Goal: Task Accomplishment & Management: Manage account settings

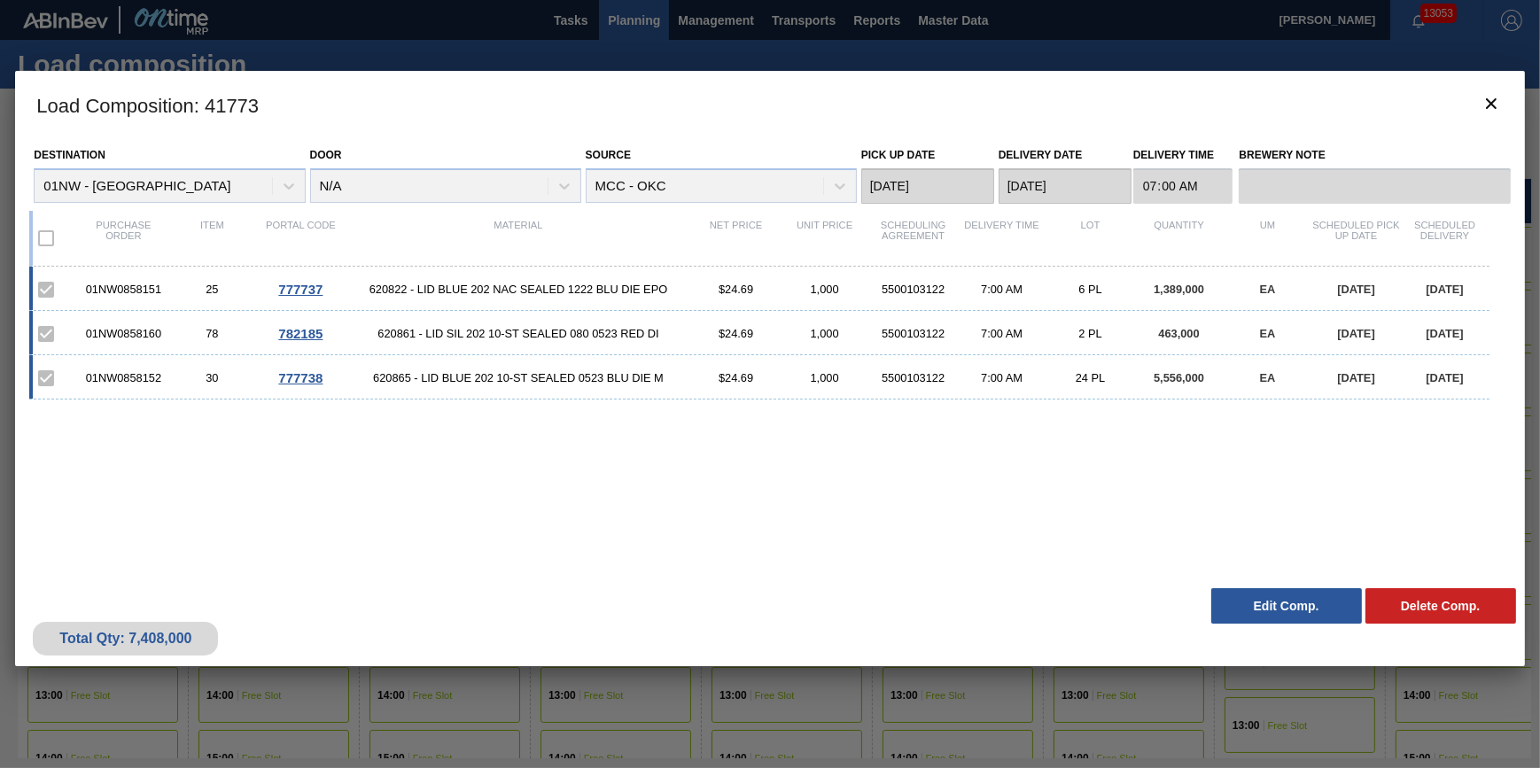
scroll to position [0, 390]
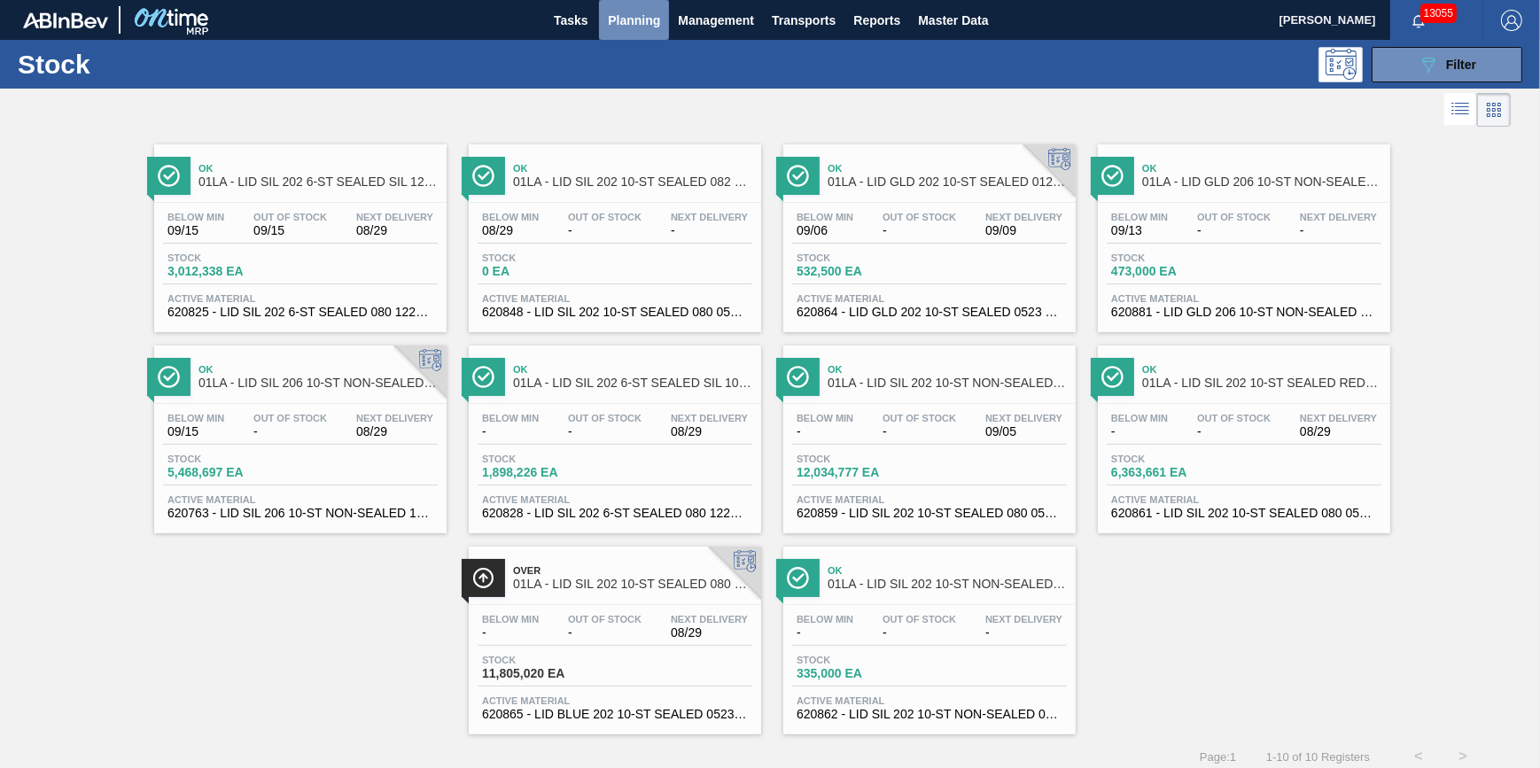
click at [648, 27] on span "Planning" at bounding box center [634, 20] width 52 height 21
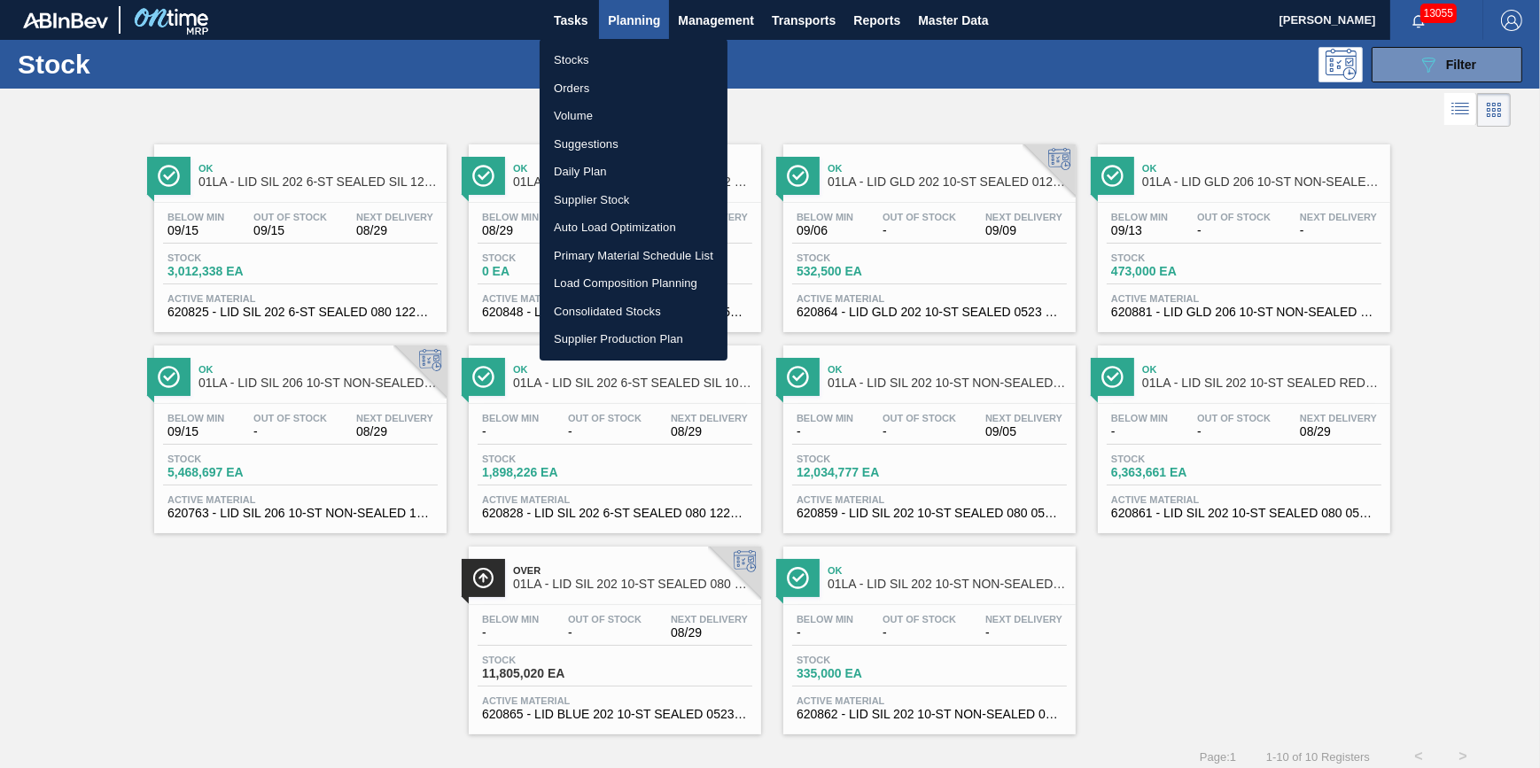
click at [612, 272] on li "Load Composition Planning" at bounding box center [634, 283] width 188 height 28
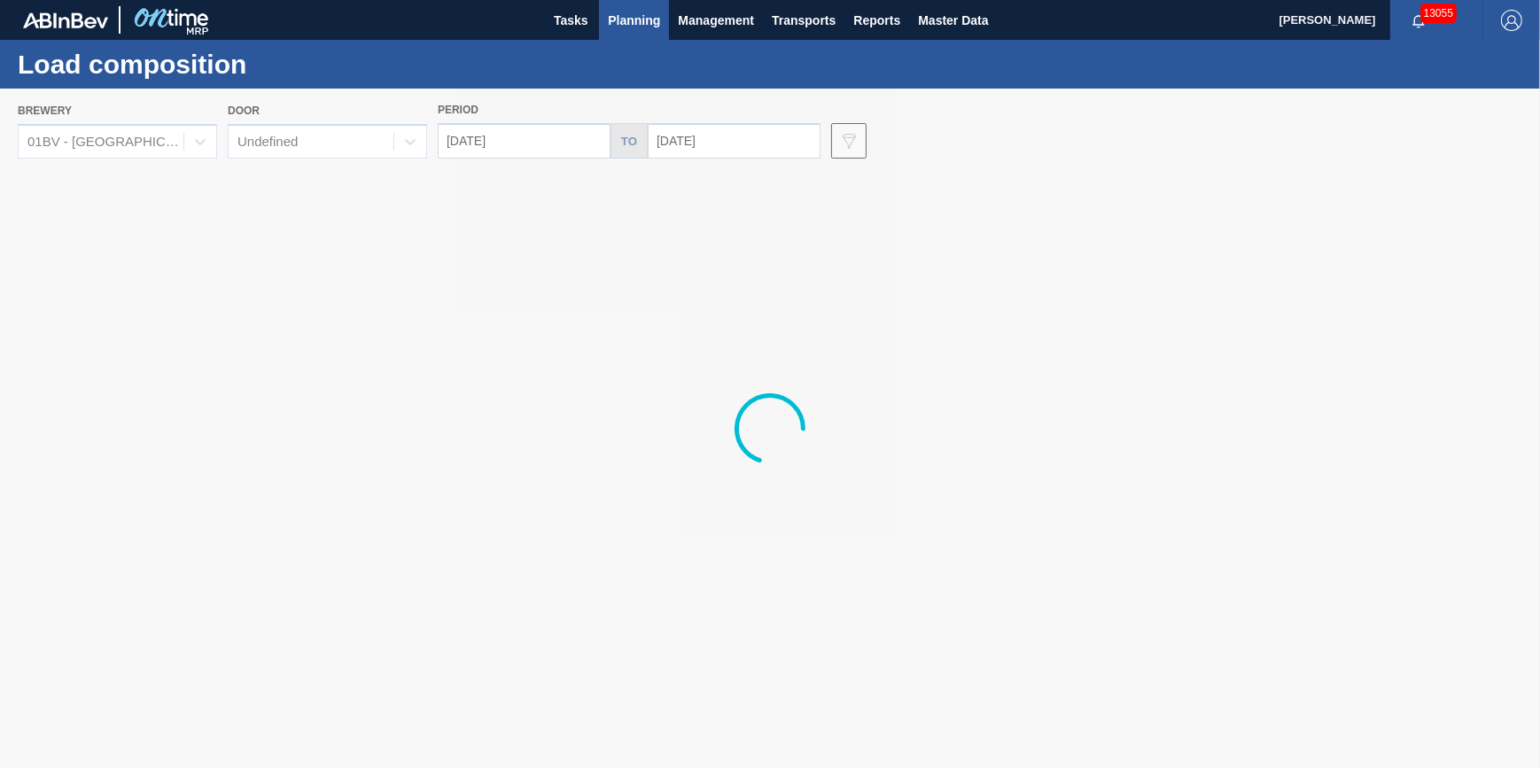
click at [141, 124] on div at bounding box center [770, 429] width 1540 height 680
click at [168, 144] on div "01BV - [GEOGRAPHIC_DATA] Brewery" at bounding box center [106, 142] width 158 height 15
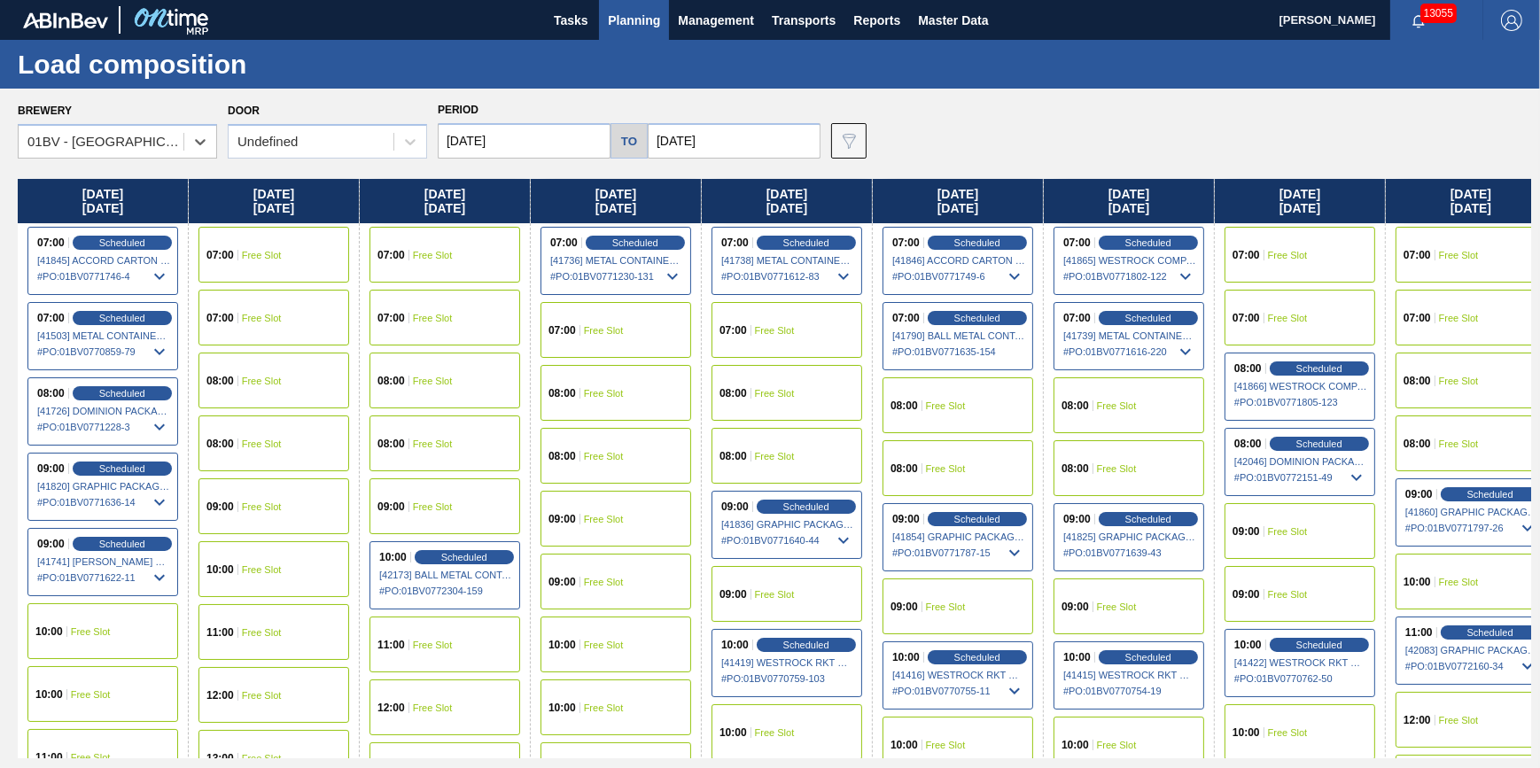
click at [168, 144] on div "01BV - [GEOGRAPHIC_DATA] Brewery" at bounding box center [106, 142] width 158 height 15
drag, startPoint x: 168, startPoint y: 144, endPoint x: 167, endPoint y: 162, distance: 18.7
click at [168, 144] on div "01BV - [GEOGRAPHIC_DATA] Brewery" at bounding box center [106, 142] width 158 height 15
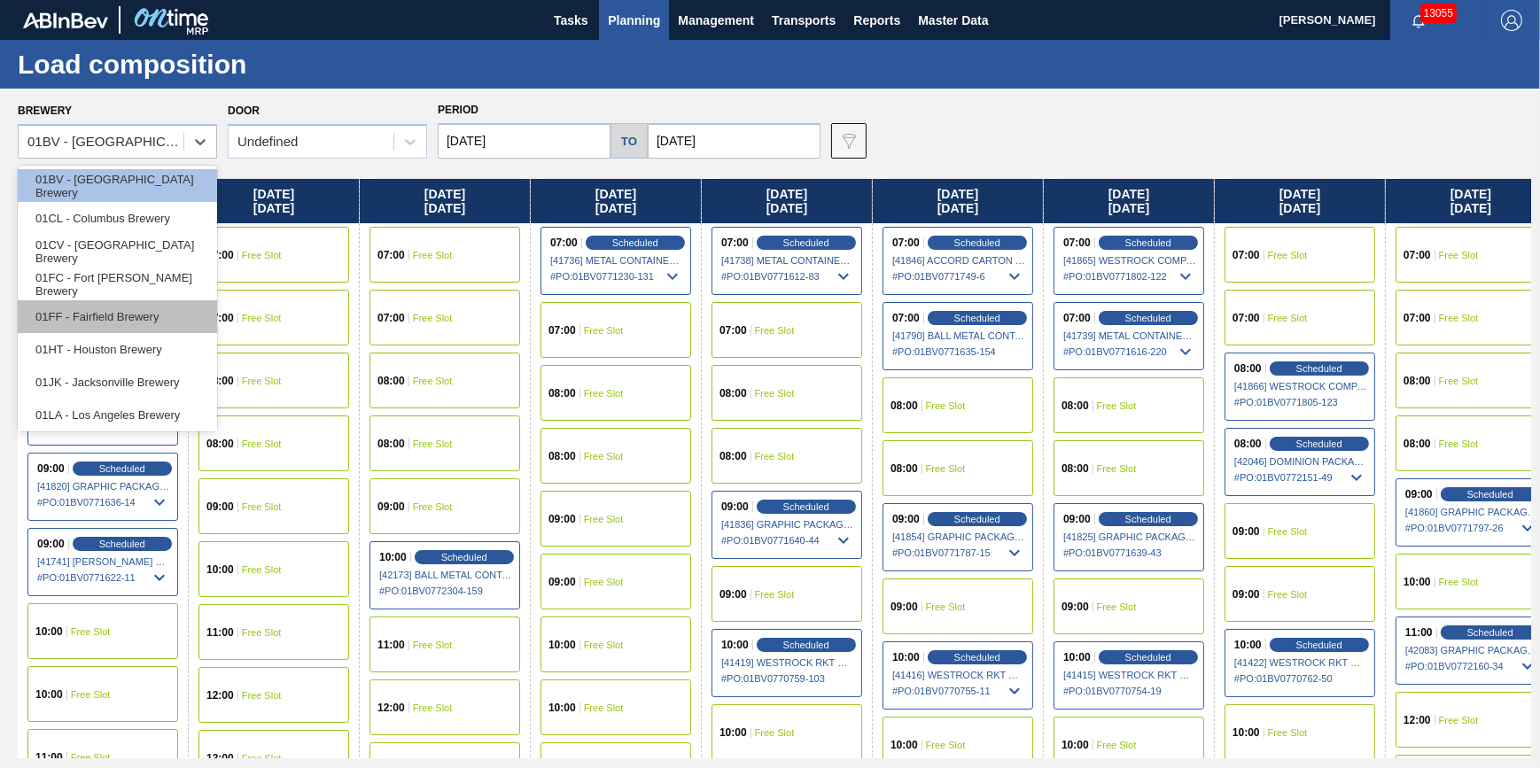
click at [155, 310] on div "01FF - Fairfield Brewery" at bounding box center [117, 316] width 199 height 33
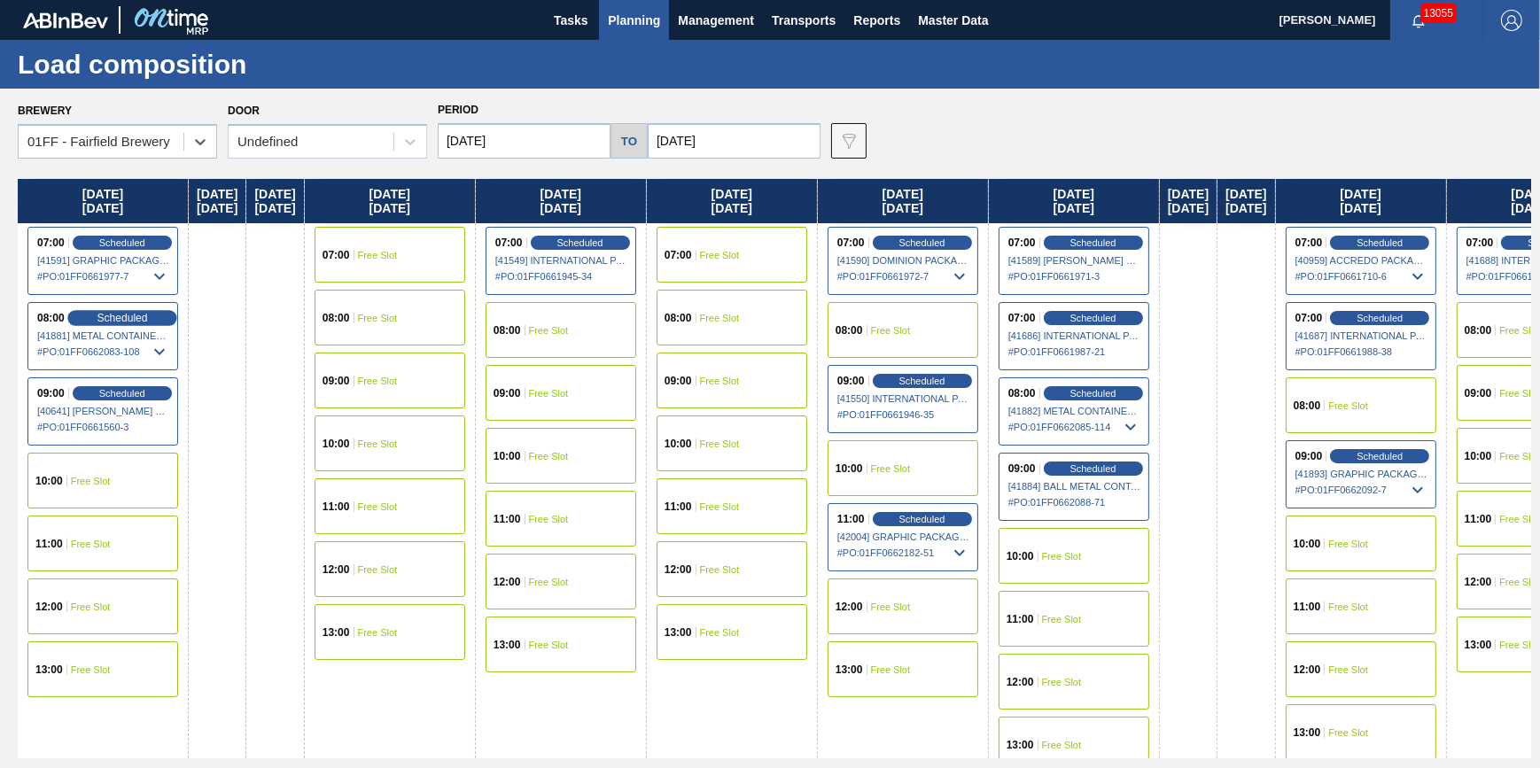
click at [144, 316] on span "Scheduled" at bounding box center [122, 318] width 51 height 12
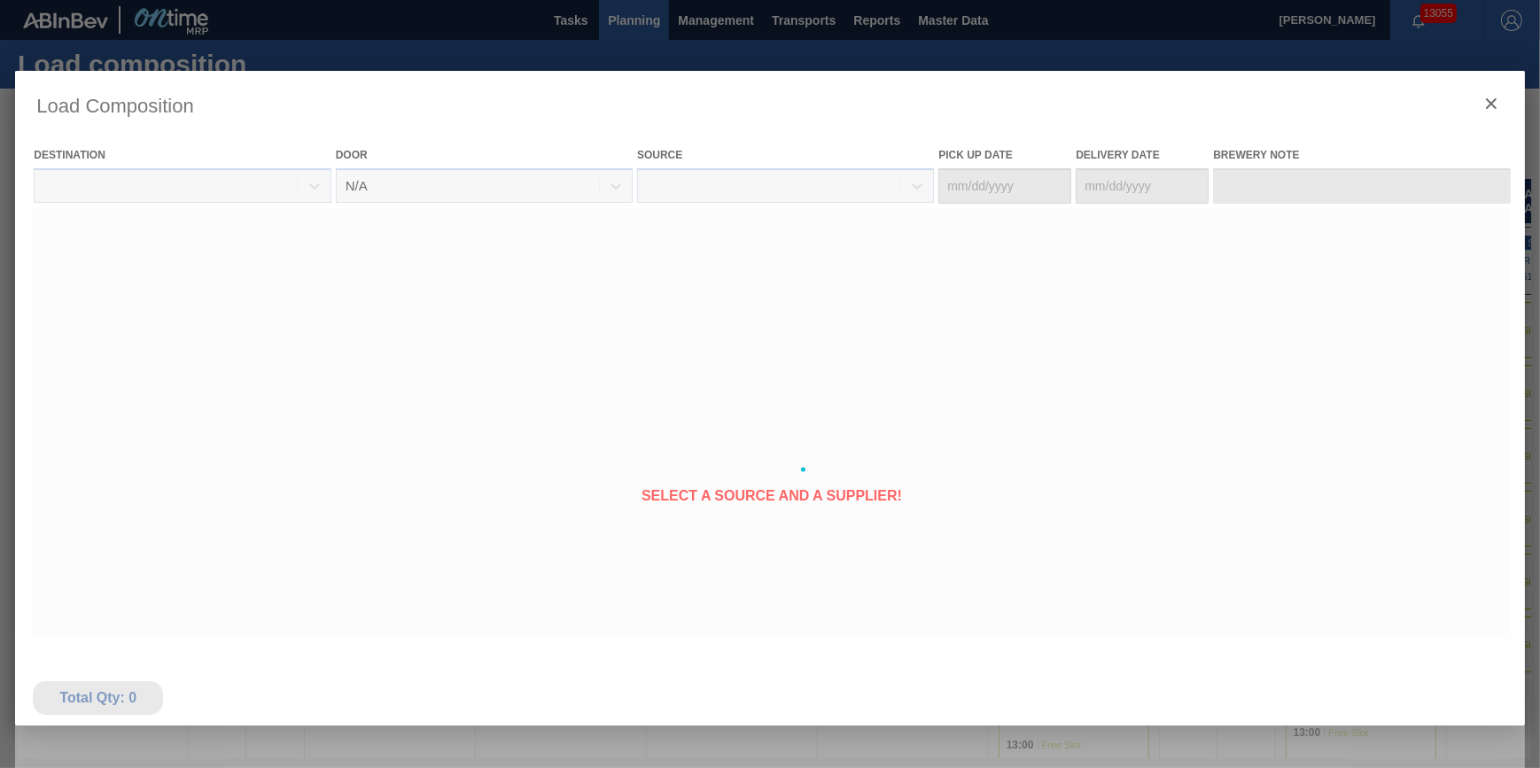
type Date "08/28/2025"
type Date "[DATE]"
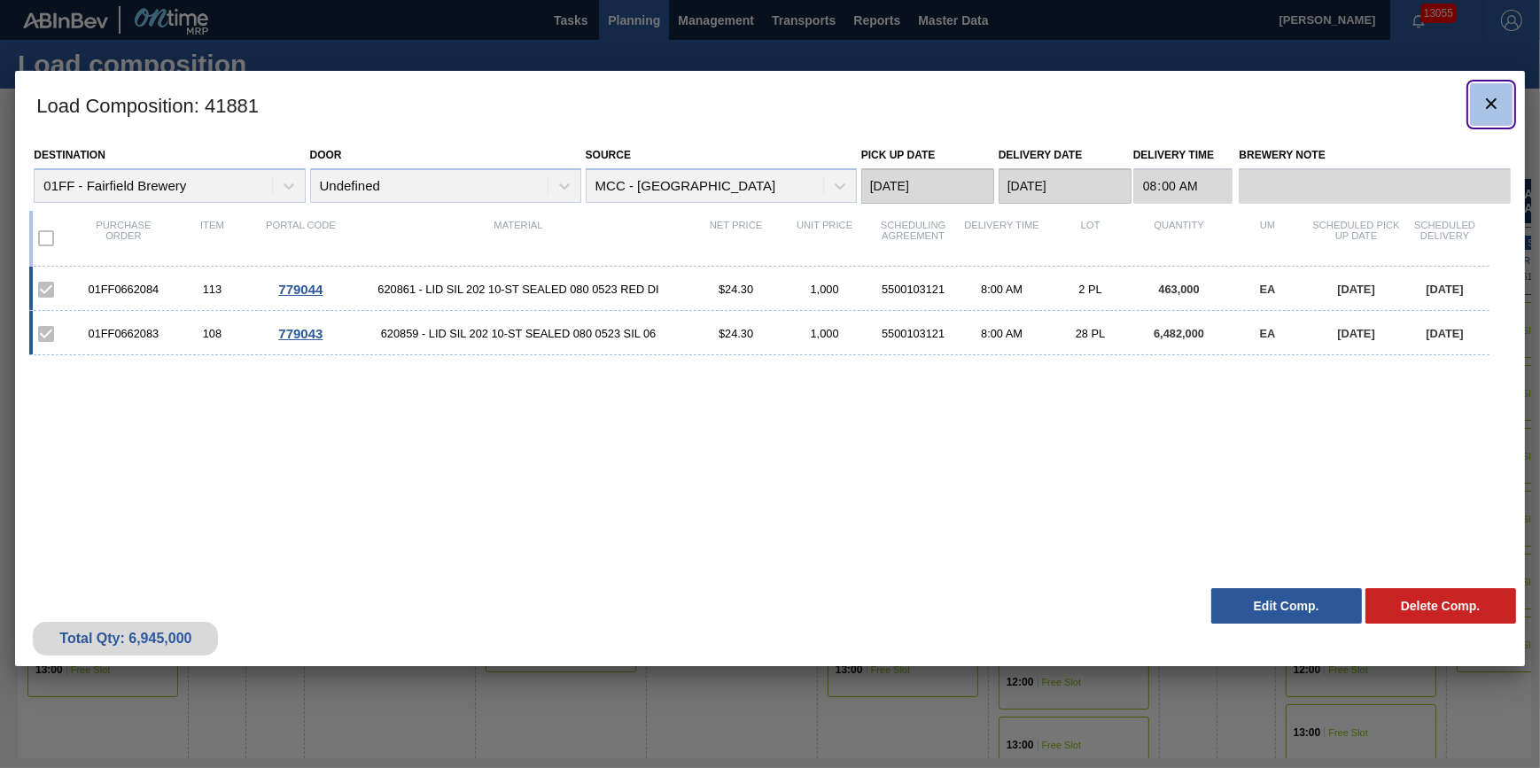
click at [1494, 117] on button "botão de ícone" at bounding box center [1491, 104] width 43 height 43
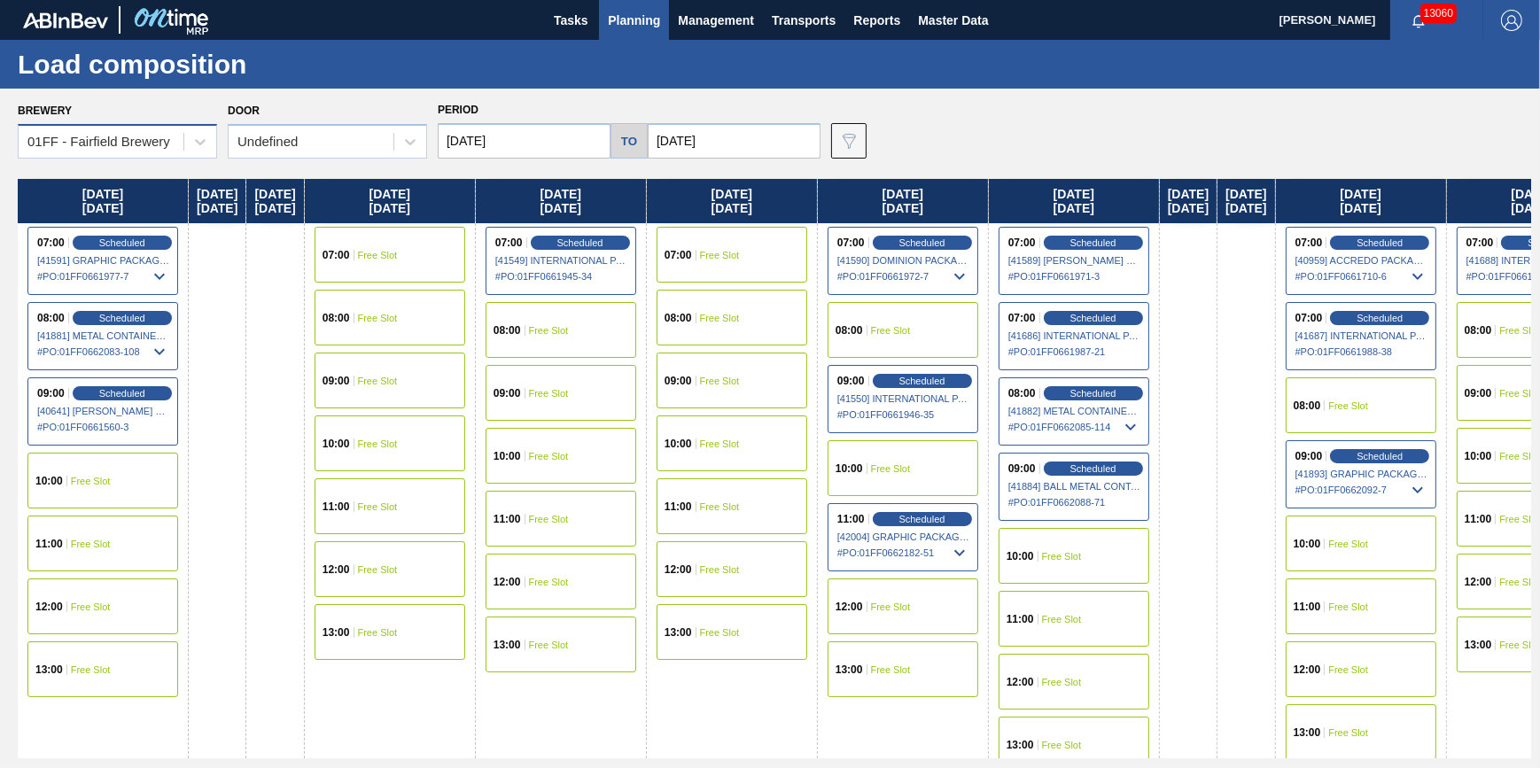
click at [175, 151] on div "01FF - Fairfield Brewery" at bounding box center [101, 142] width 165 height 26
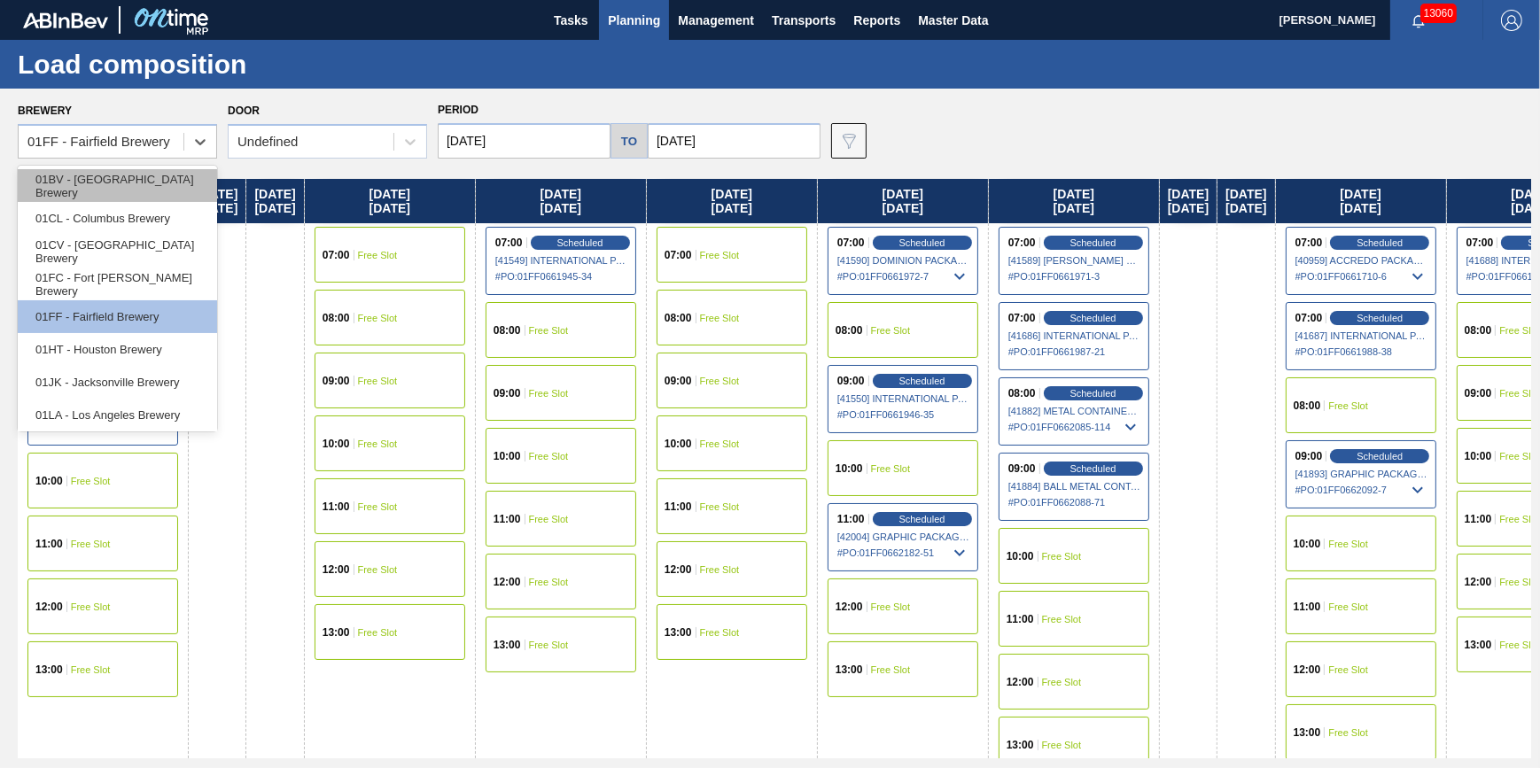
click at [168, 169] on div "01BV - [GEOGRAPHIC_DATA] Brewery" at bounding box center [117, 185] width 199 height 33
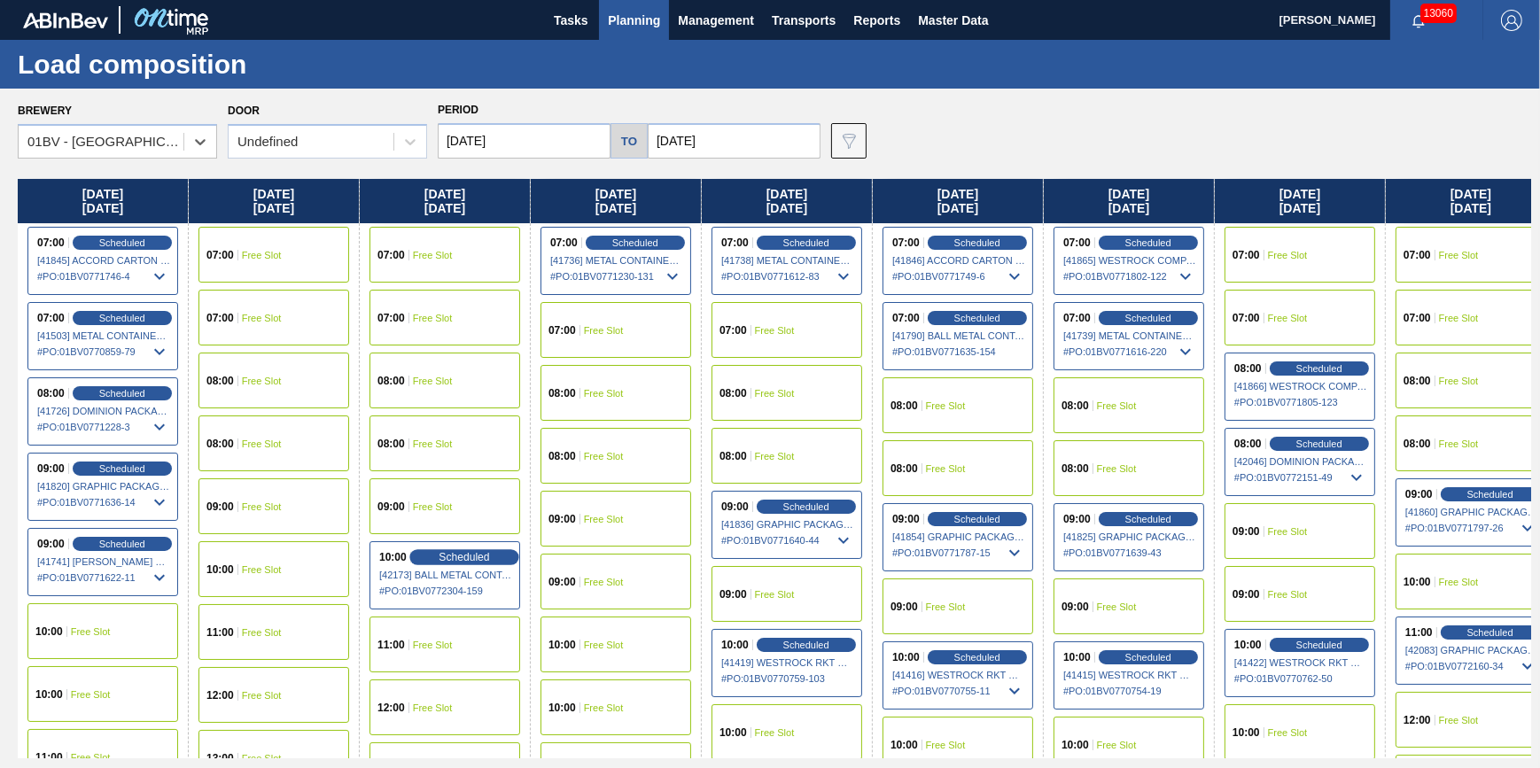
click at [448, 558] on span "Scheduled" at bounding box center [464, 557] width 51 height 12
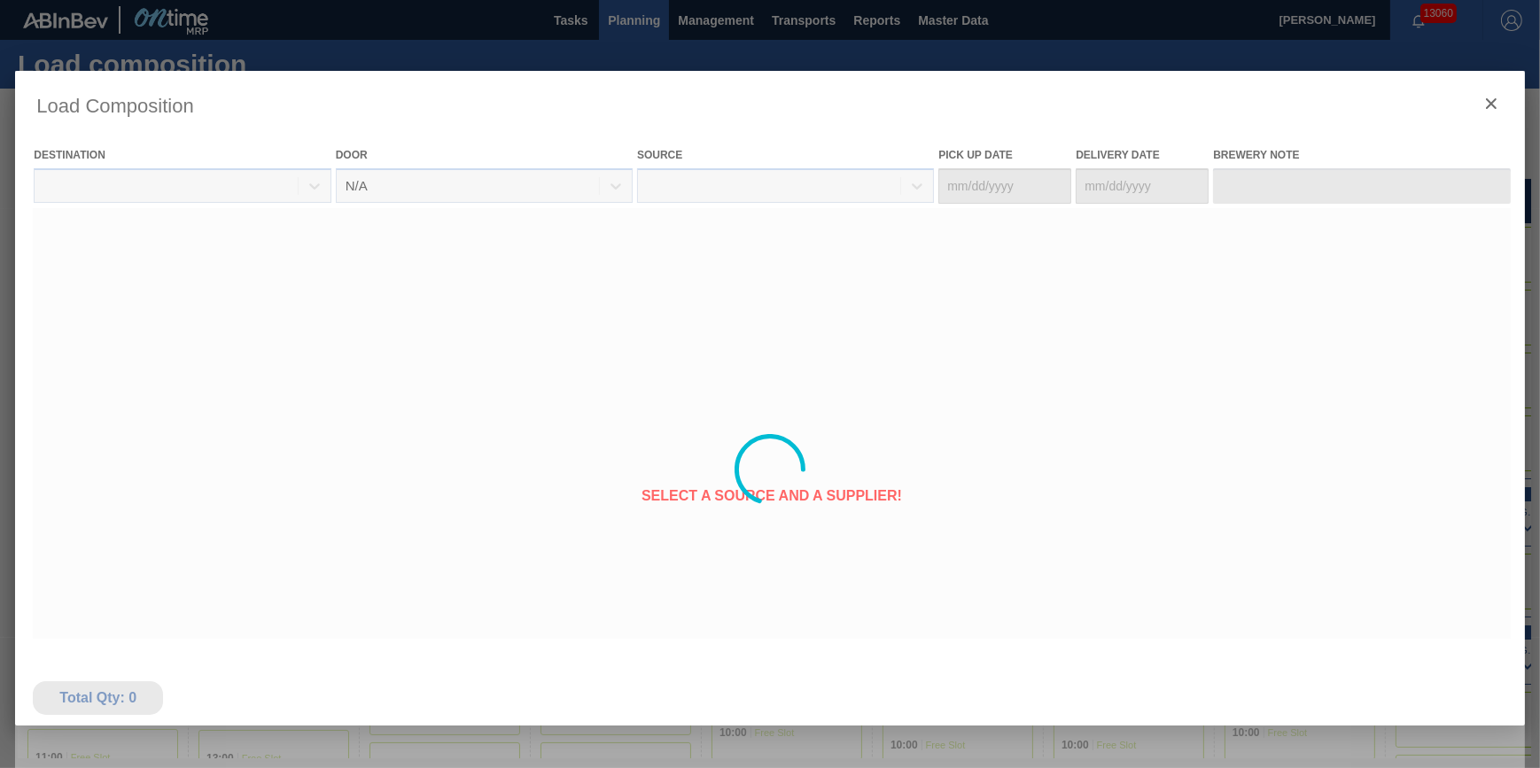
type Date "[DATE]"
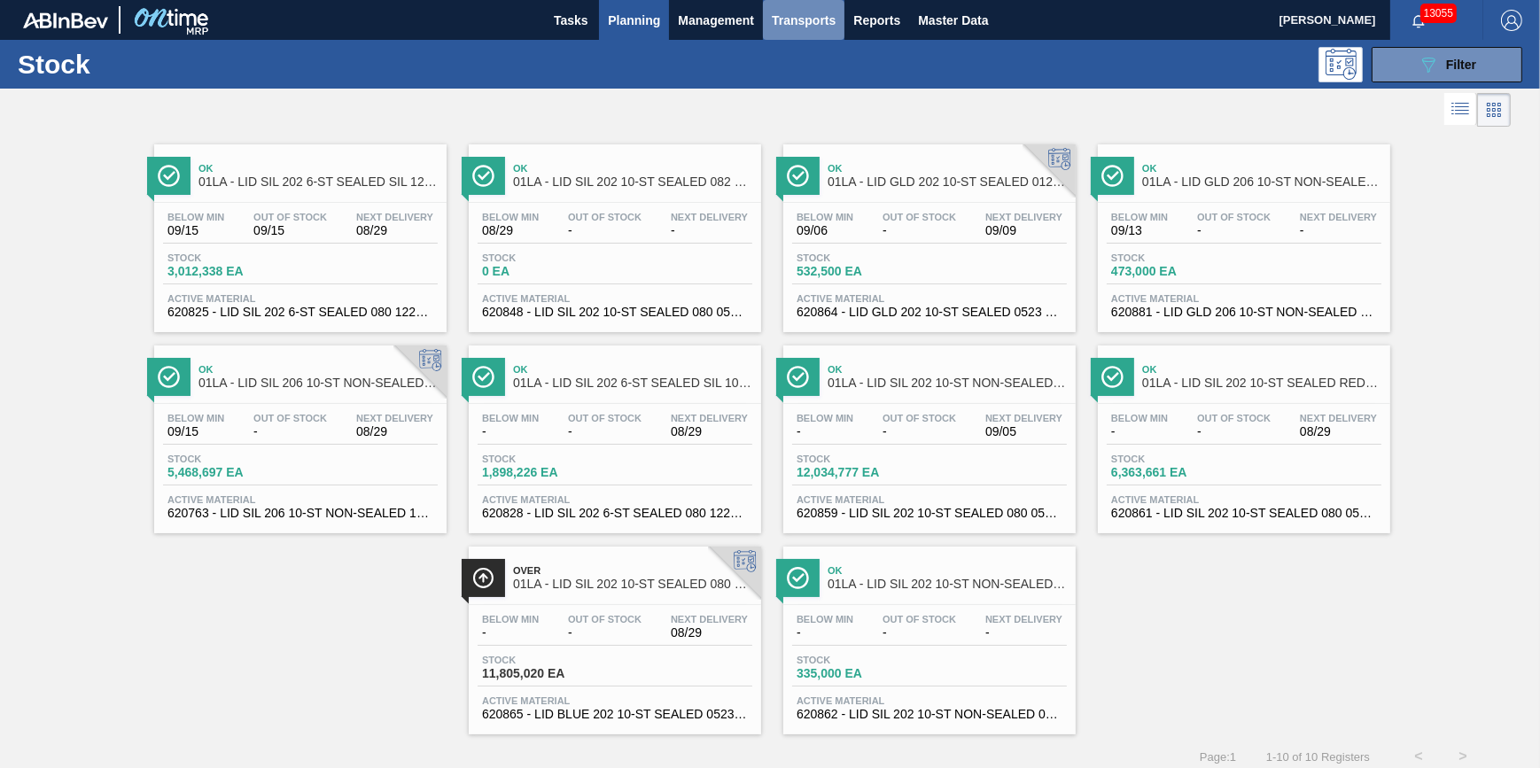
click at [782, 14] on span "Transports" at bounding box center [804, 20] width 64 height 21
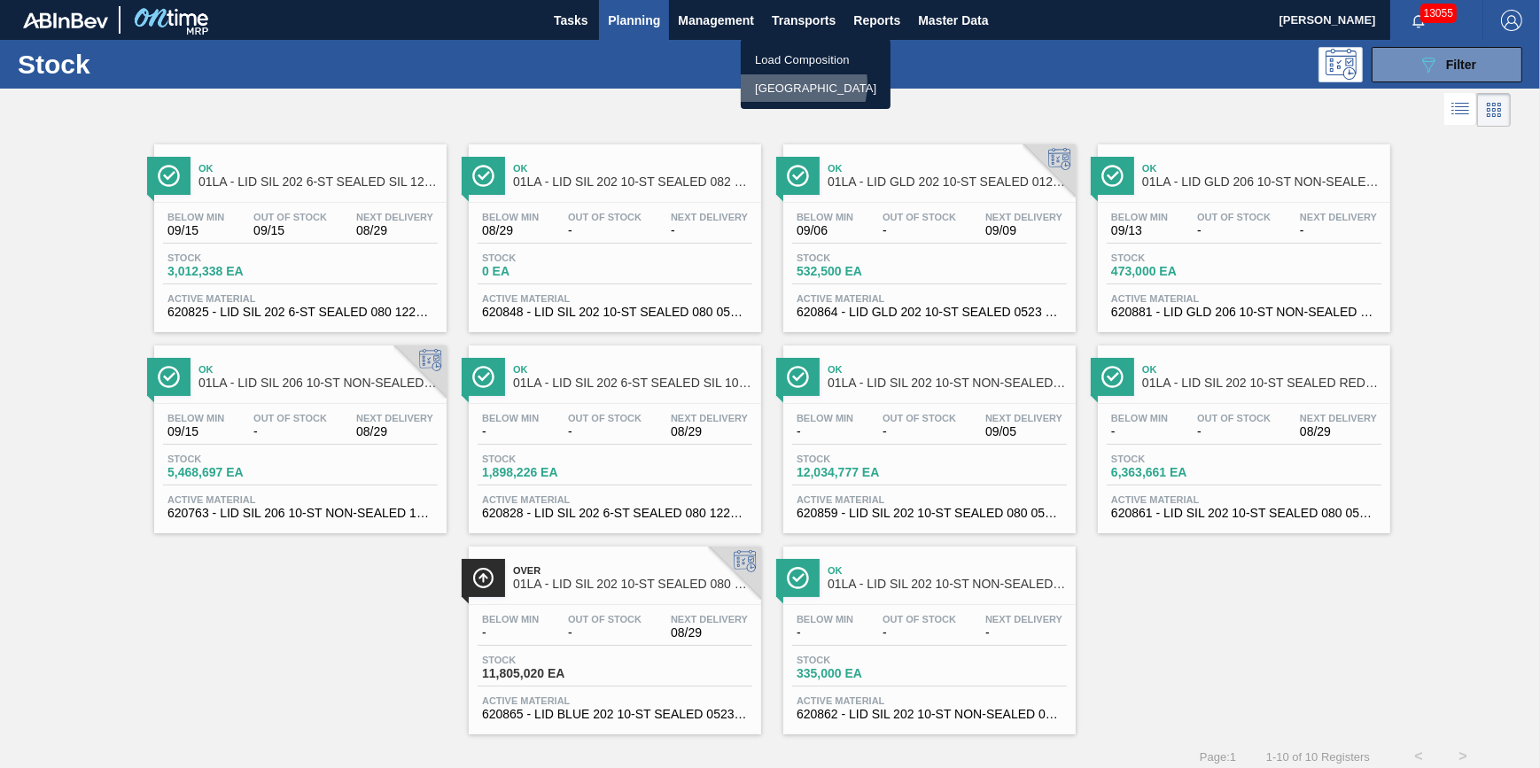
click at [788, 83] on li "[GEOGRAPHIC_DATA]" at bounding box center [816, 88] width 150 height 28
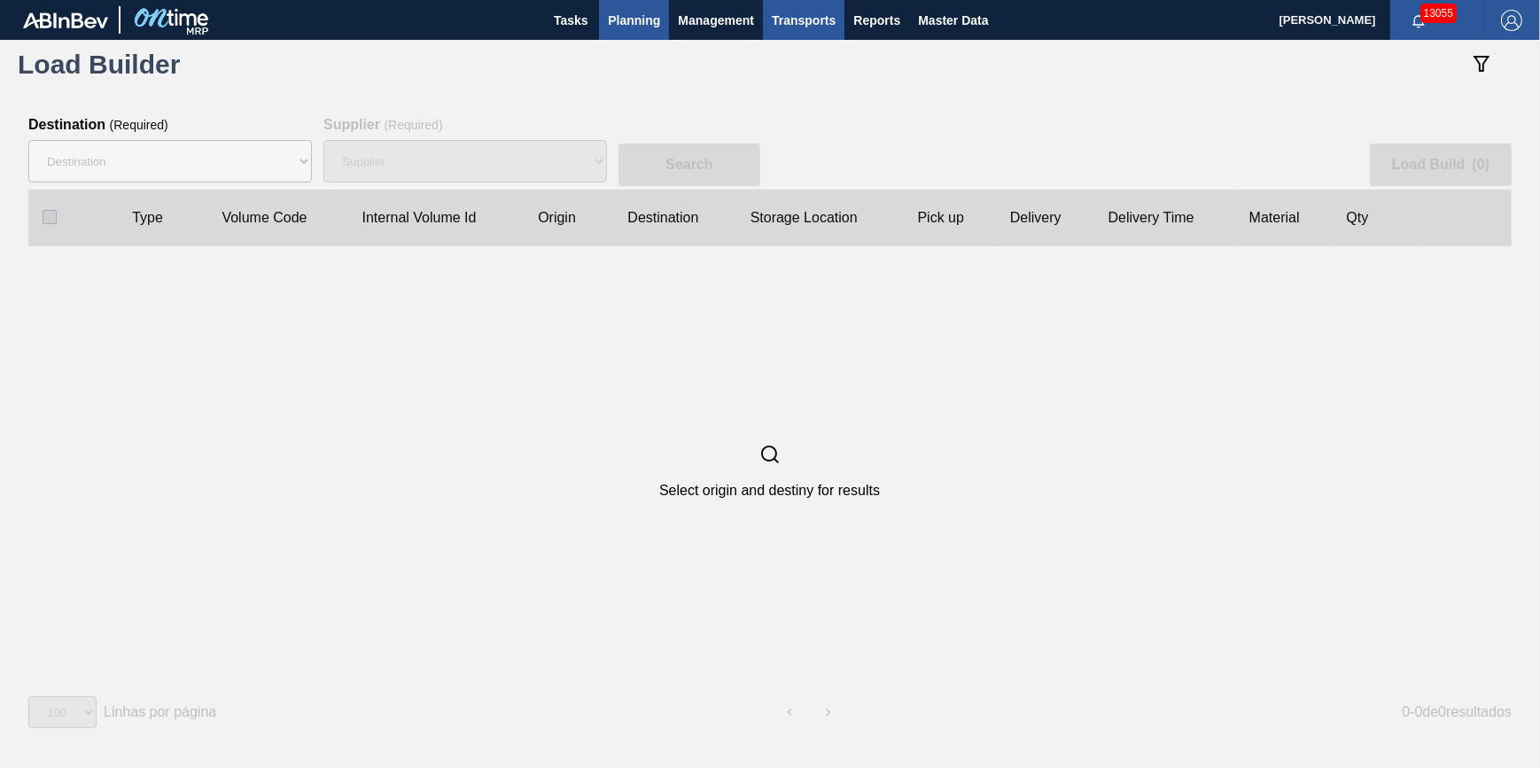
click at [644, 18] on span "Planning" at bounding box center [634, 20] width 52 height 21
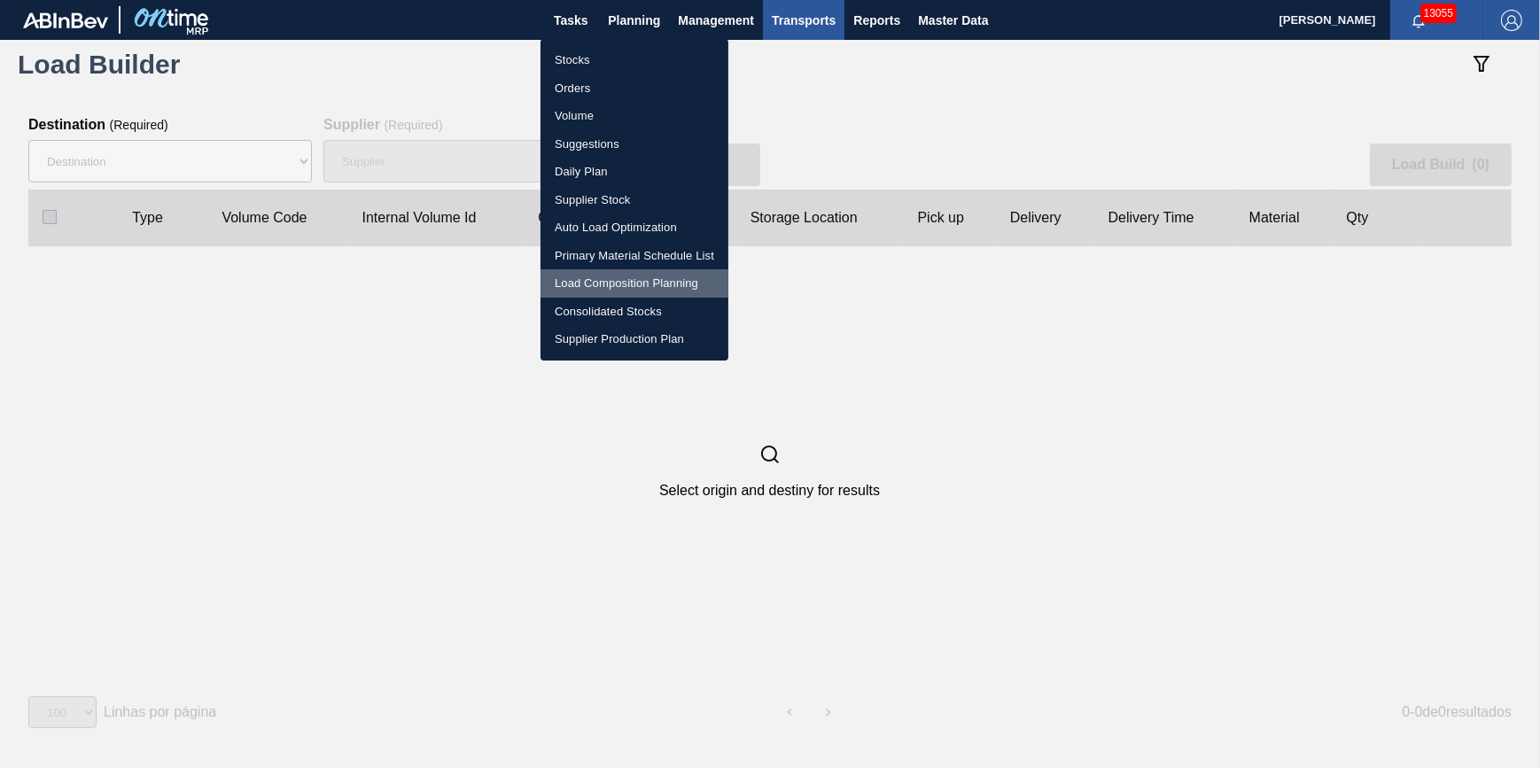
click at [630, 280] on li "Load Composition Planning" at bounding box center [635, 283] width 188 height 28
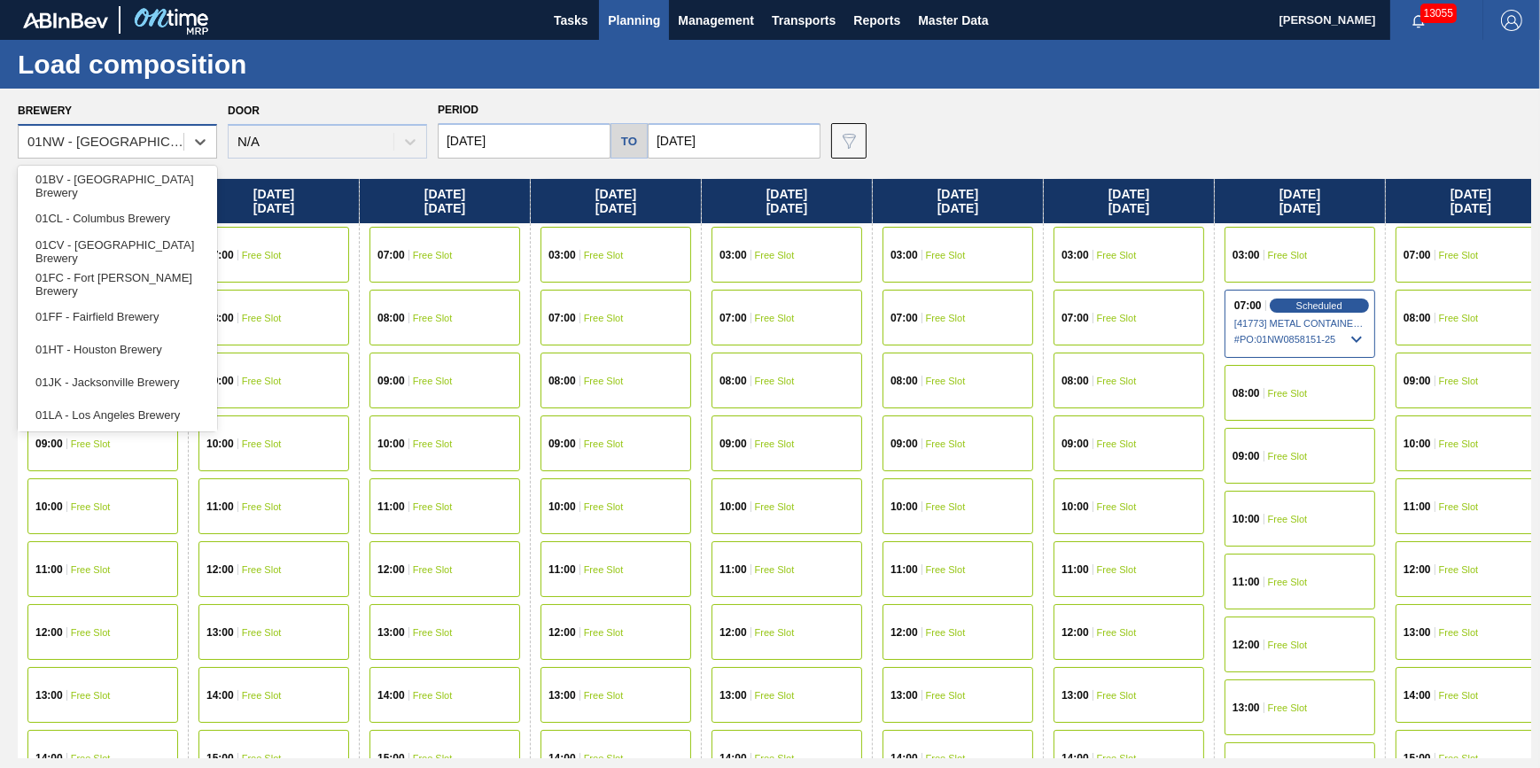
click at [131, 141] on div "01NW - [GEOGRAPHIC_DATA]" at bounding box center [106, 142] width 158 height 15
click at [172, 194] on div "01BV - [GEOGRAPHIC_DATA] Brewery" at bounding box center [117, 185] width 199 height 33
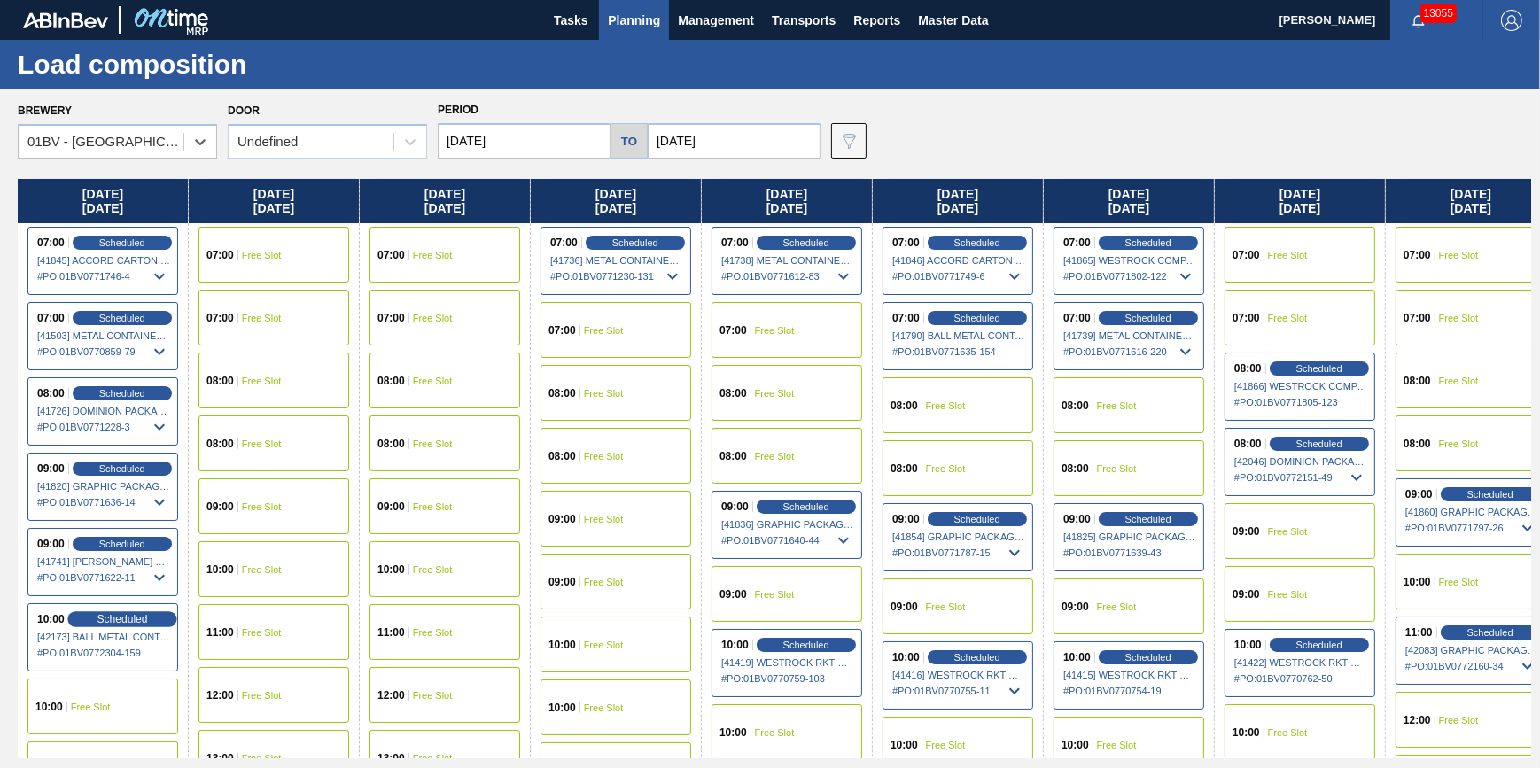
click at [105, 619] on span "Scheduled" at bounding box center [122, 619] width 51 height 12
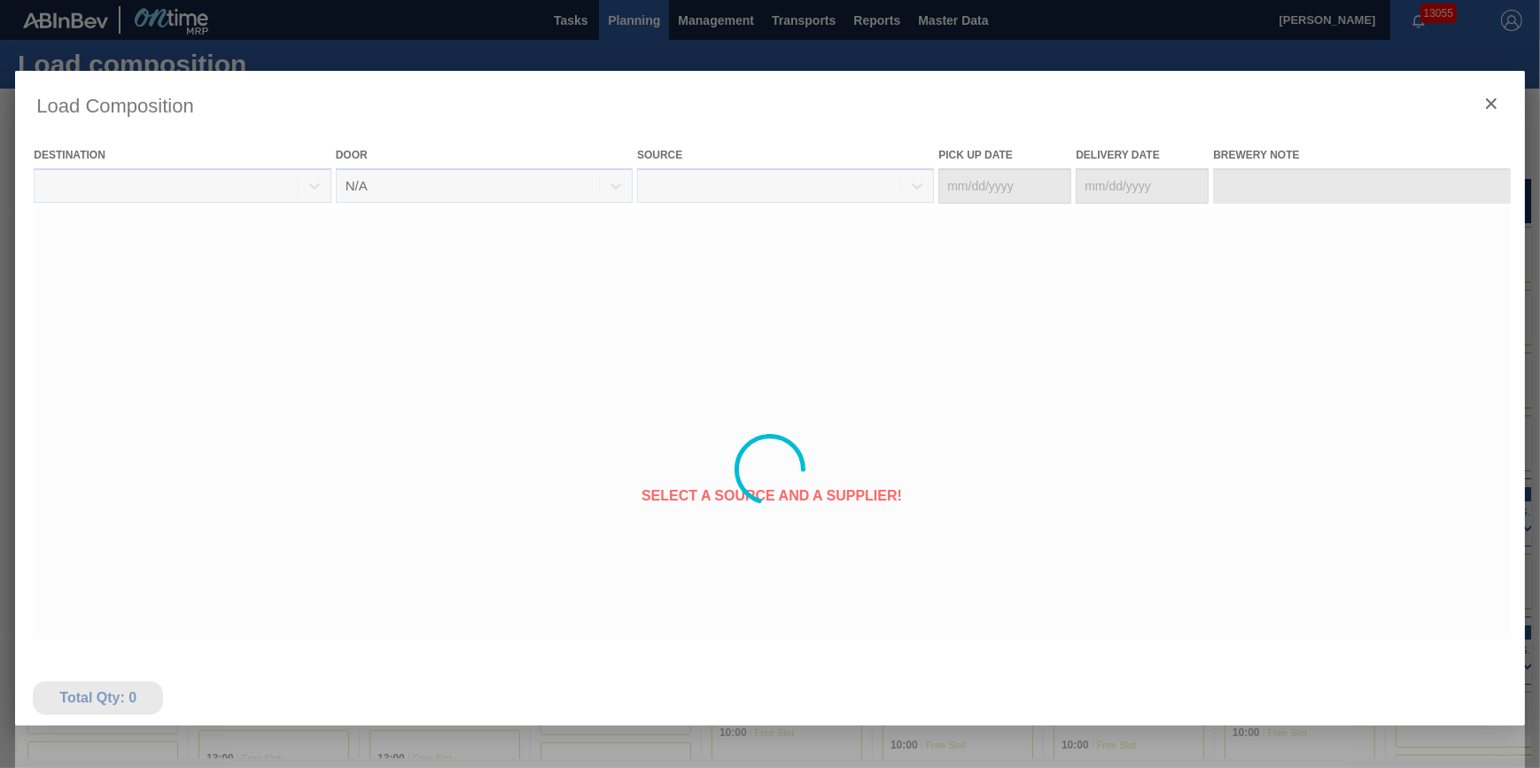
type Date "[DATE]"
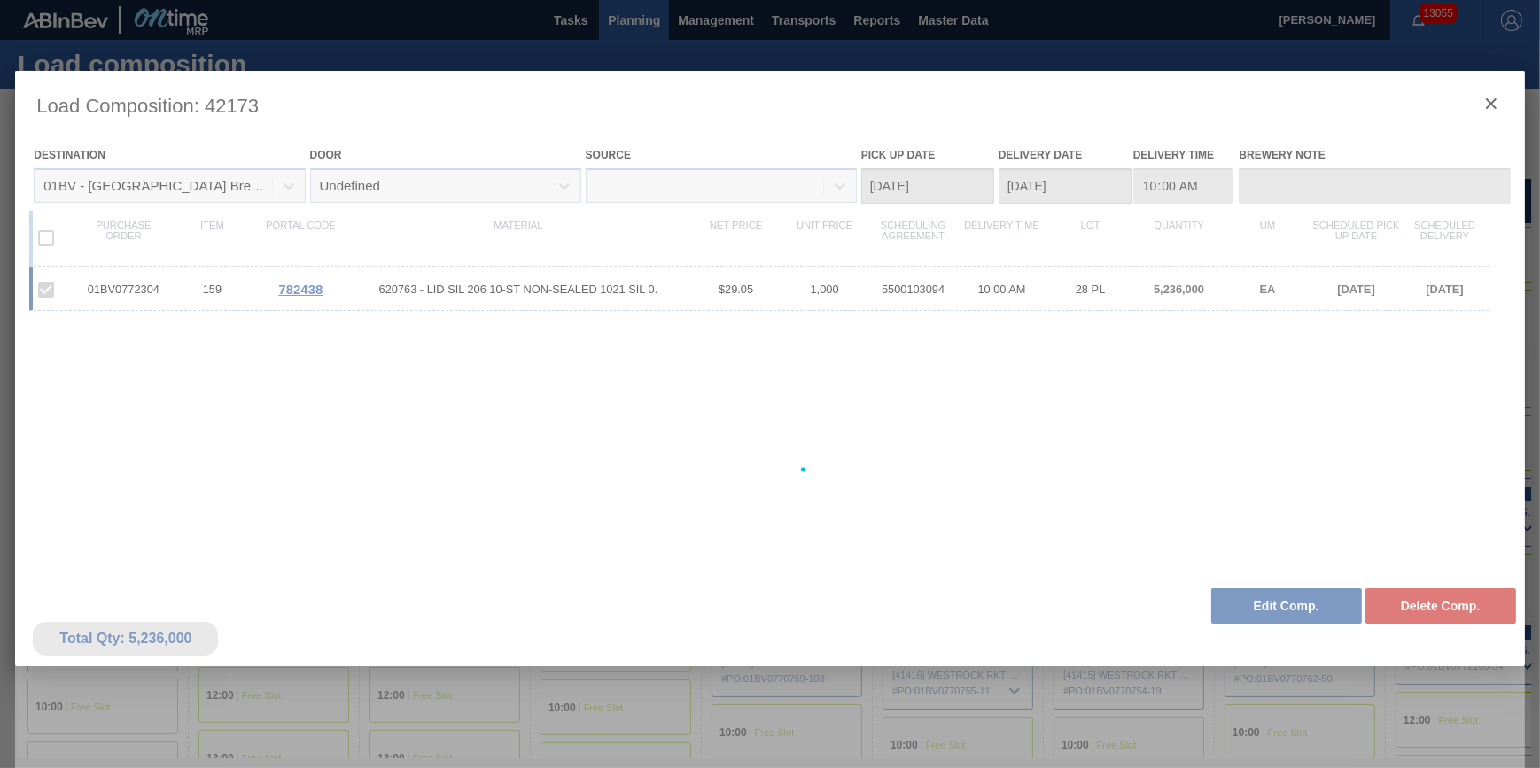
click at [1277, 601] on div at bounding box center [769, 470] width 1509 height 798
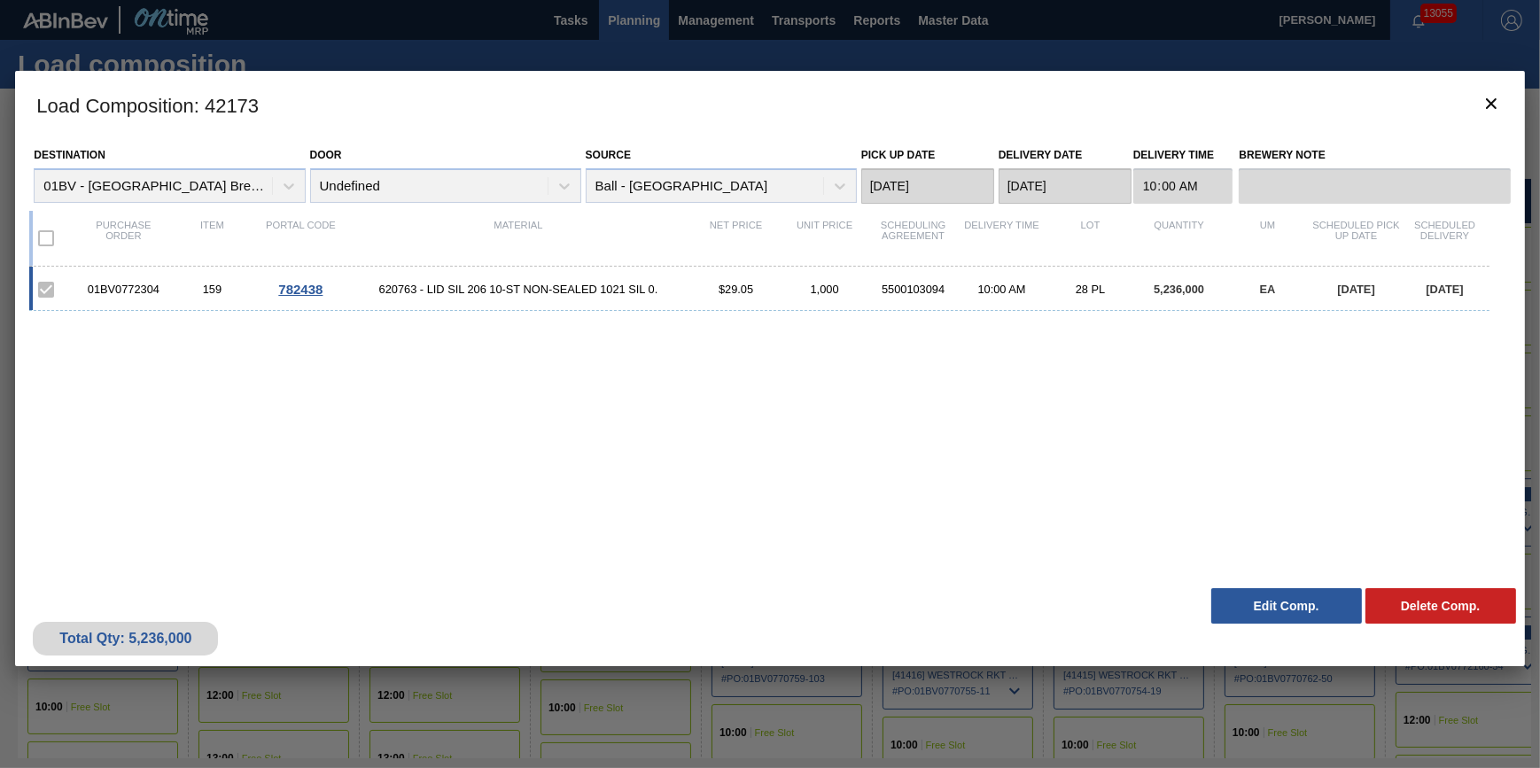
click at [1277, 601] on button "Edit Comp." at bounding box center [1287, 605] width 151 height 35
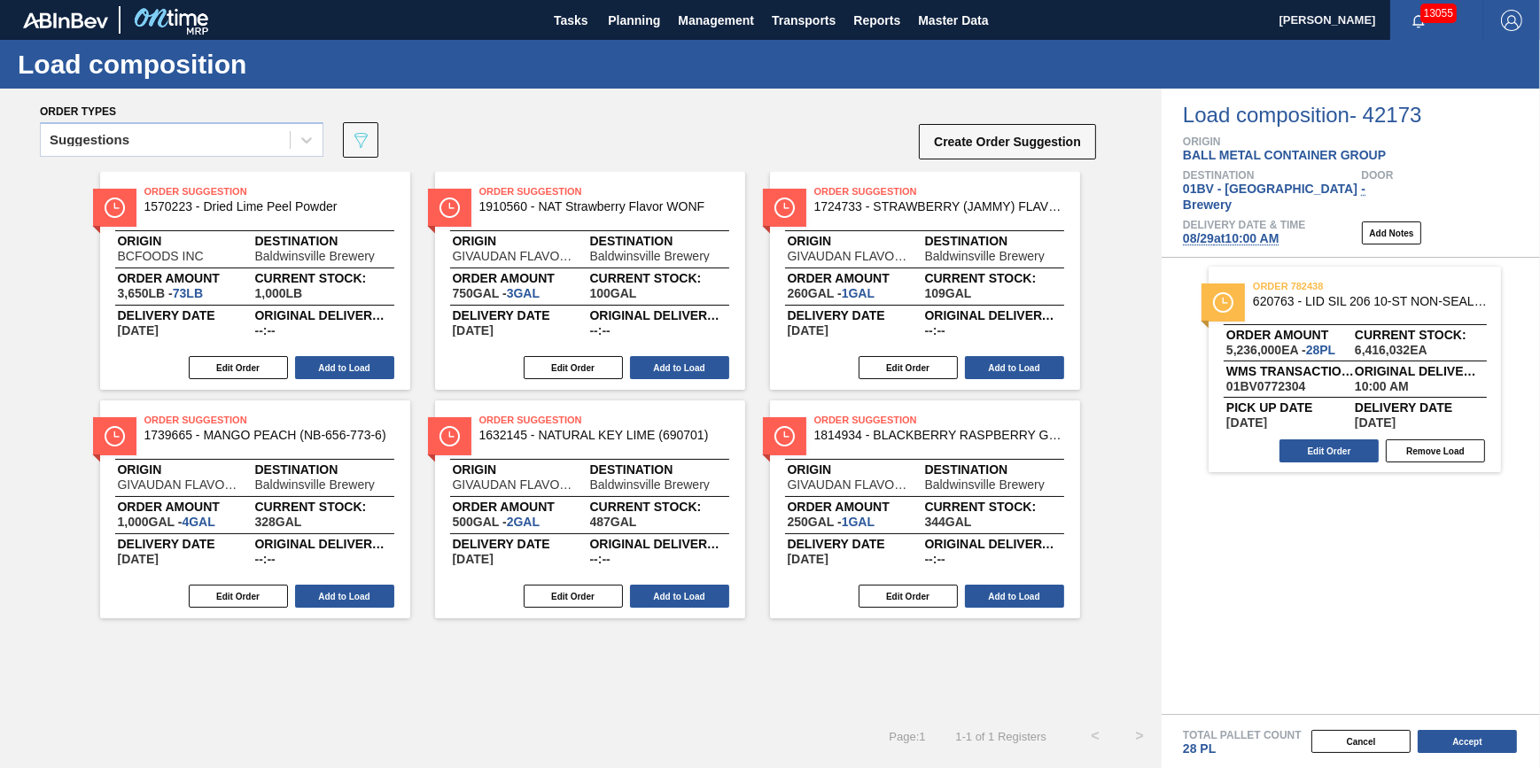
click at [1234, 232] on div "Delivery Date & Time [DATE] 10:00 AM" at bounding box center [1244, 233] width 122 height 27
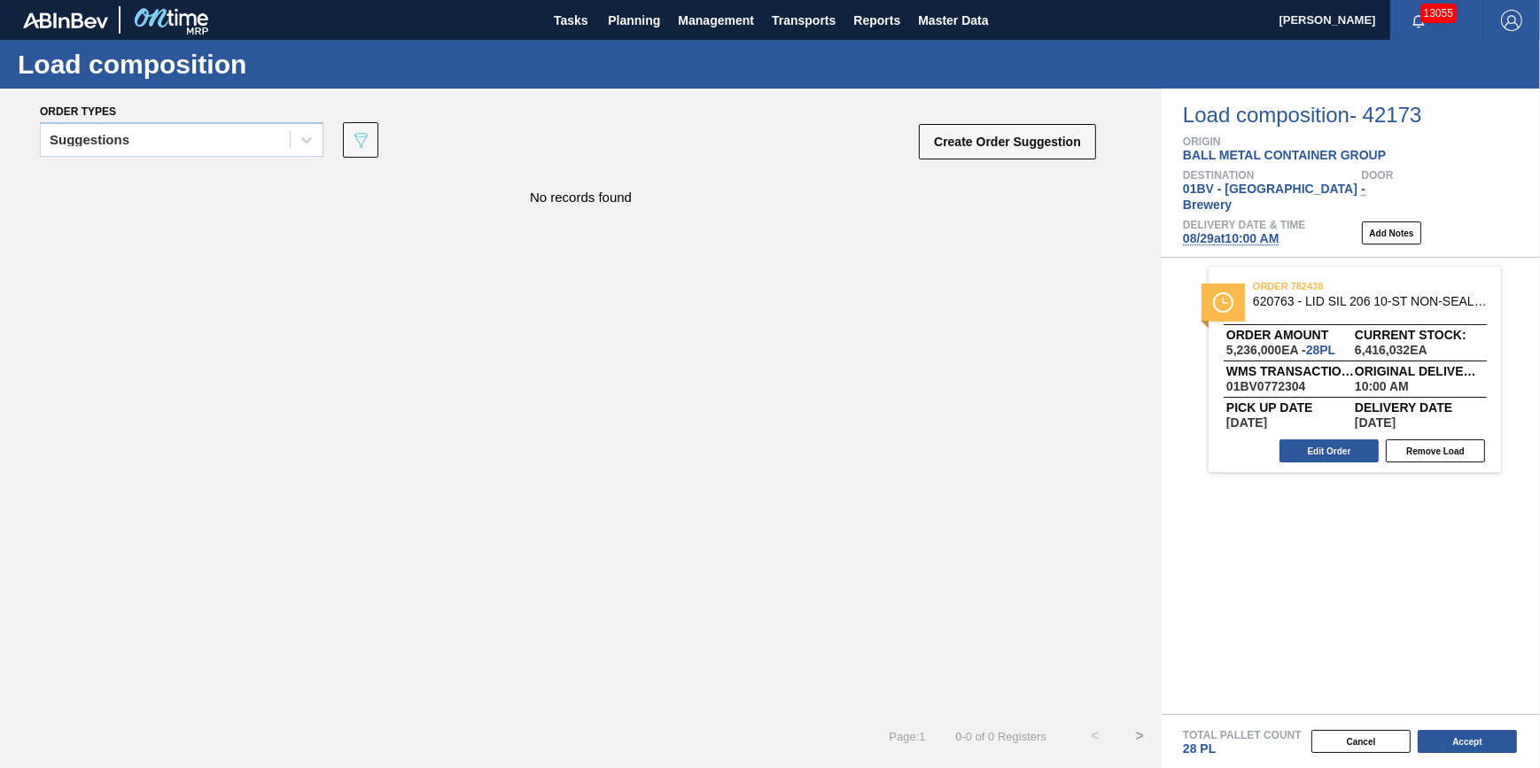
click at [1249, 231] on span "[DATE] 10:00 AM" at bounding box center [1231, 238] width 96 height 14
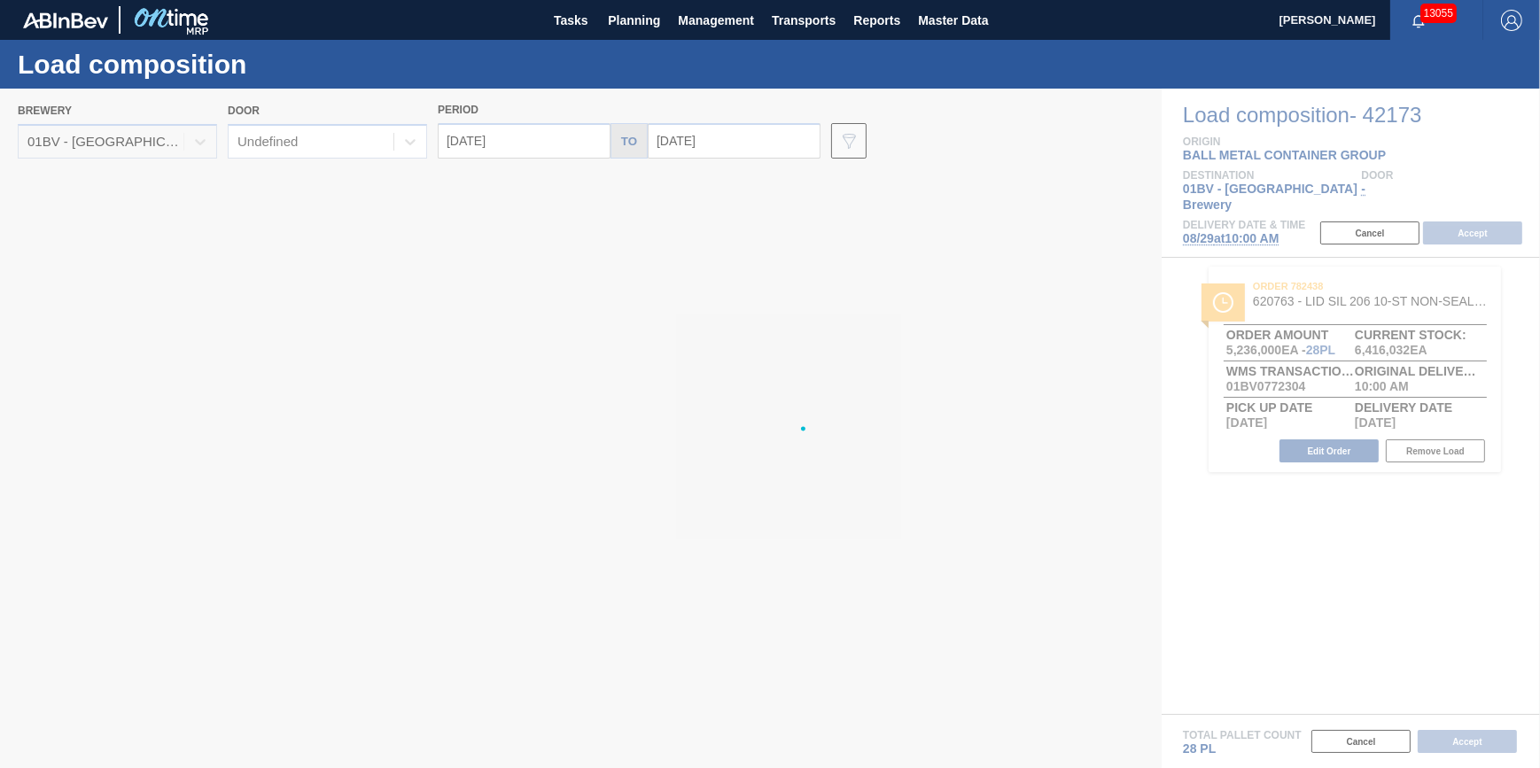
type input "[DATE]"
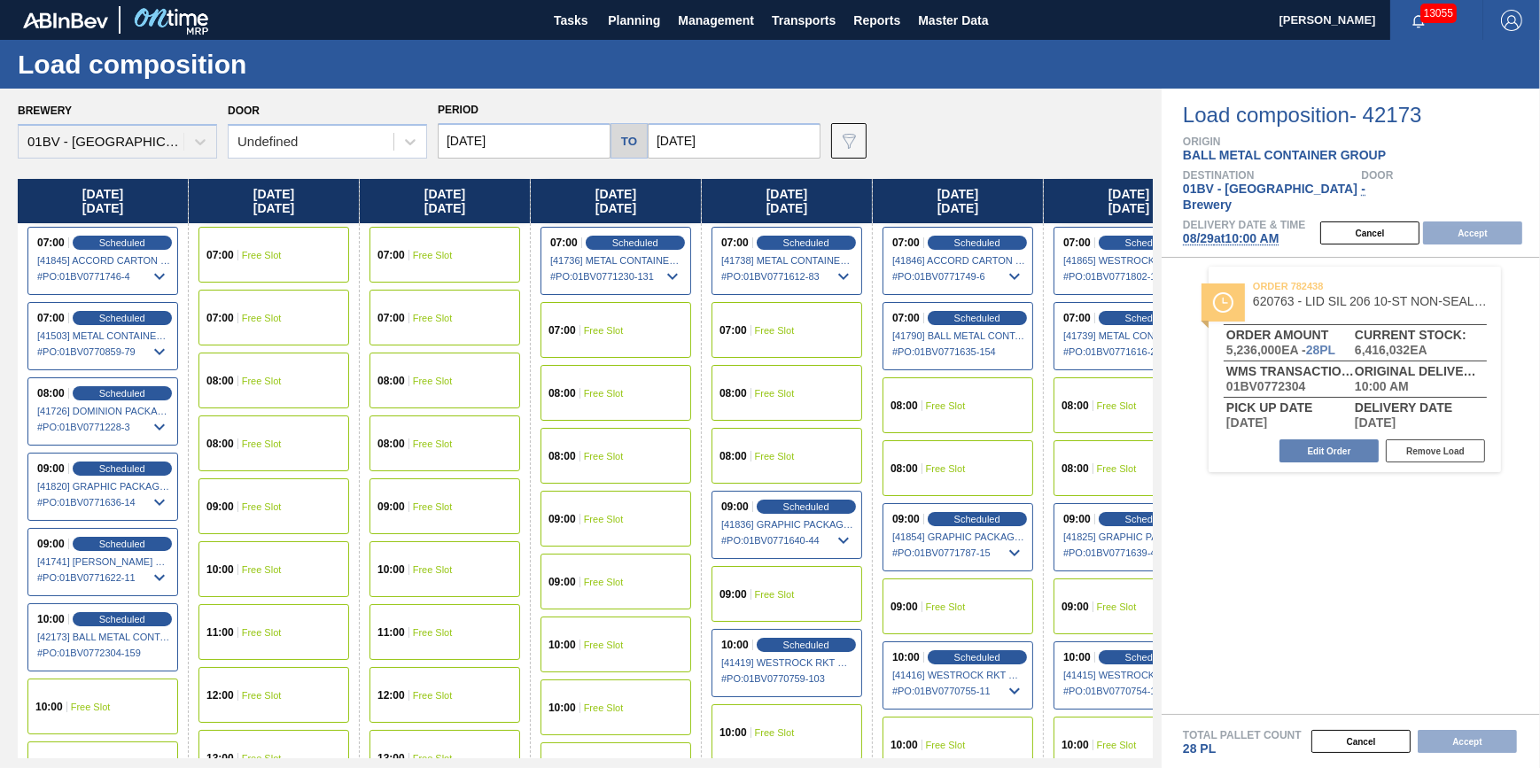
click at [274, 701] on div "12:00 Free Slot" at bounding box center [274, 695] width 151 height 56
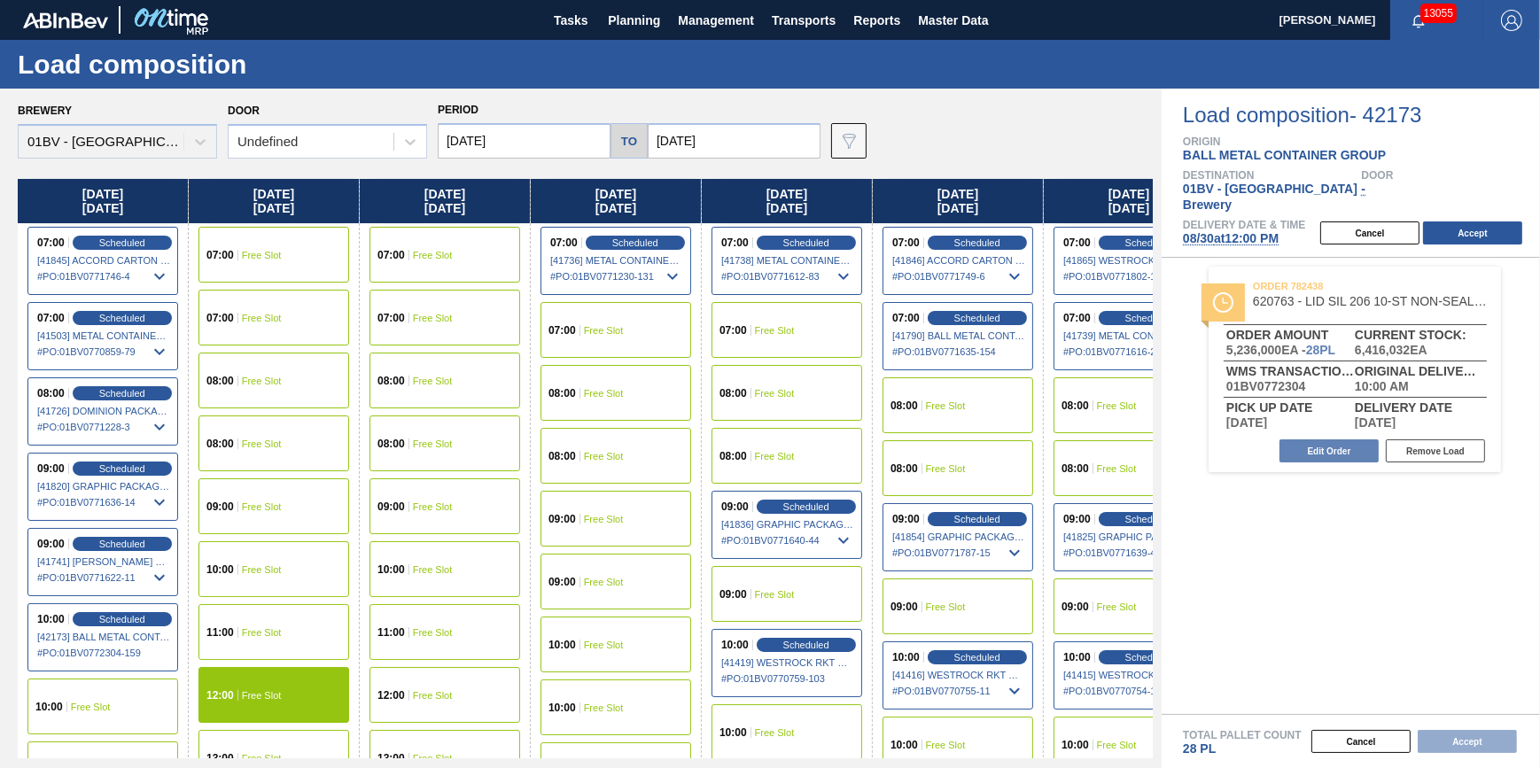
click at [292, 590] on div "10:00 Free Slot" at bounding box center [274, 570] width 151 height 56
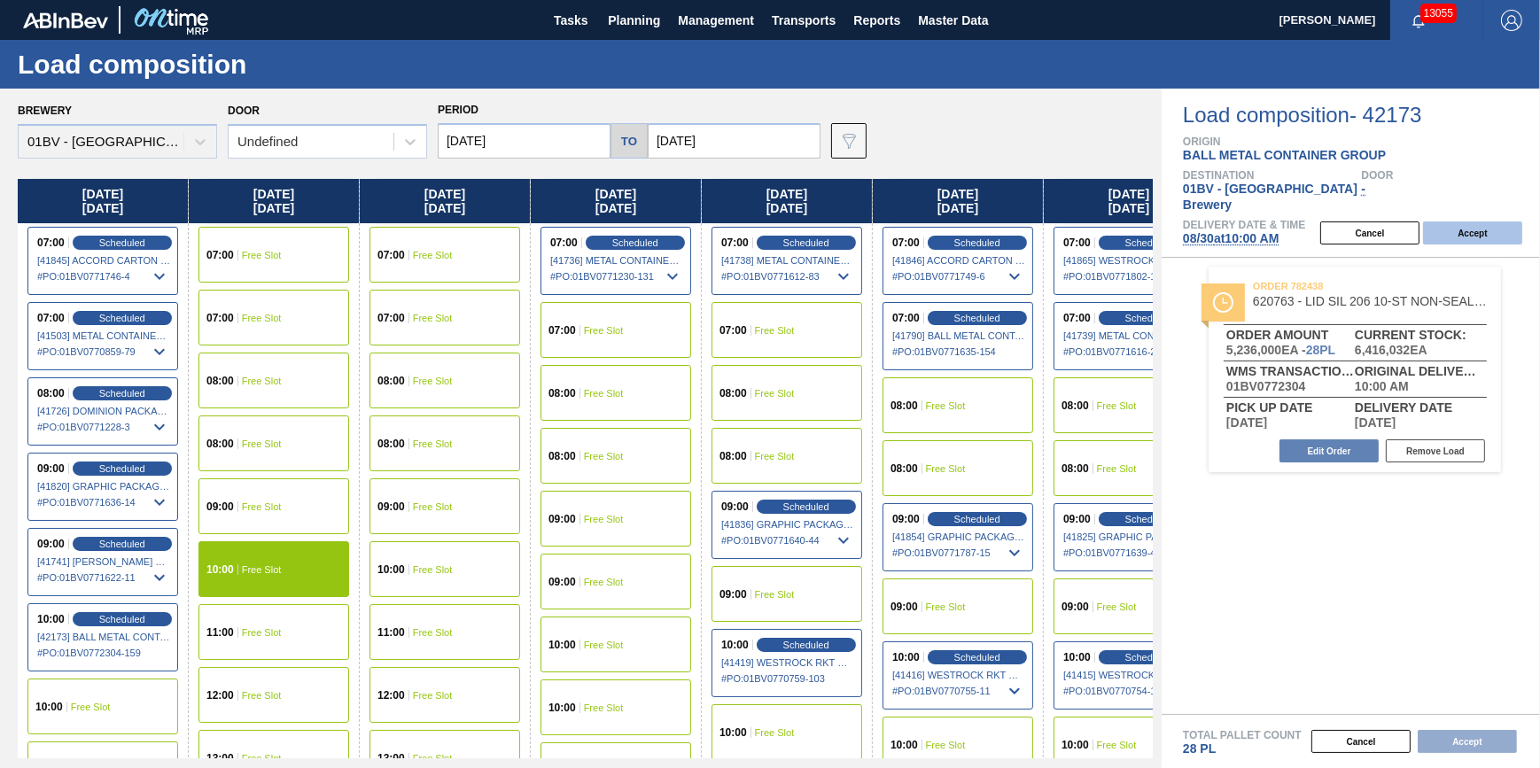
click at [1485, 222] on button "Accept" at bounding box center [1472, 233] width 99 height 23
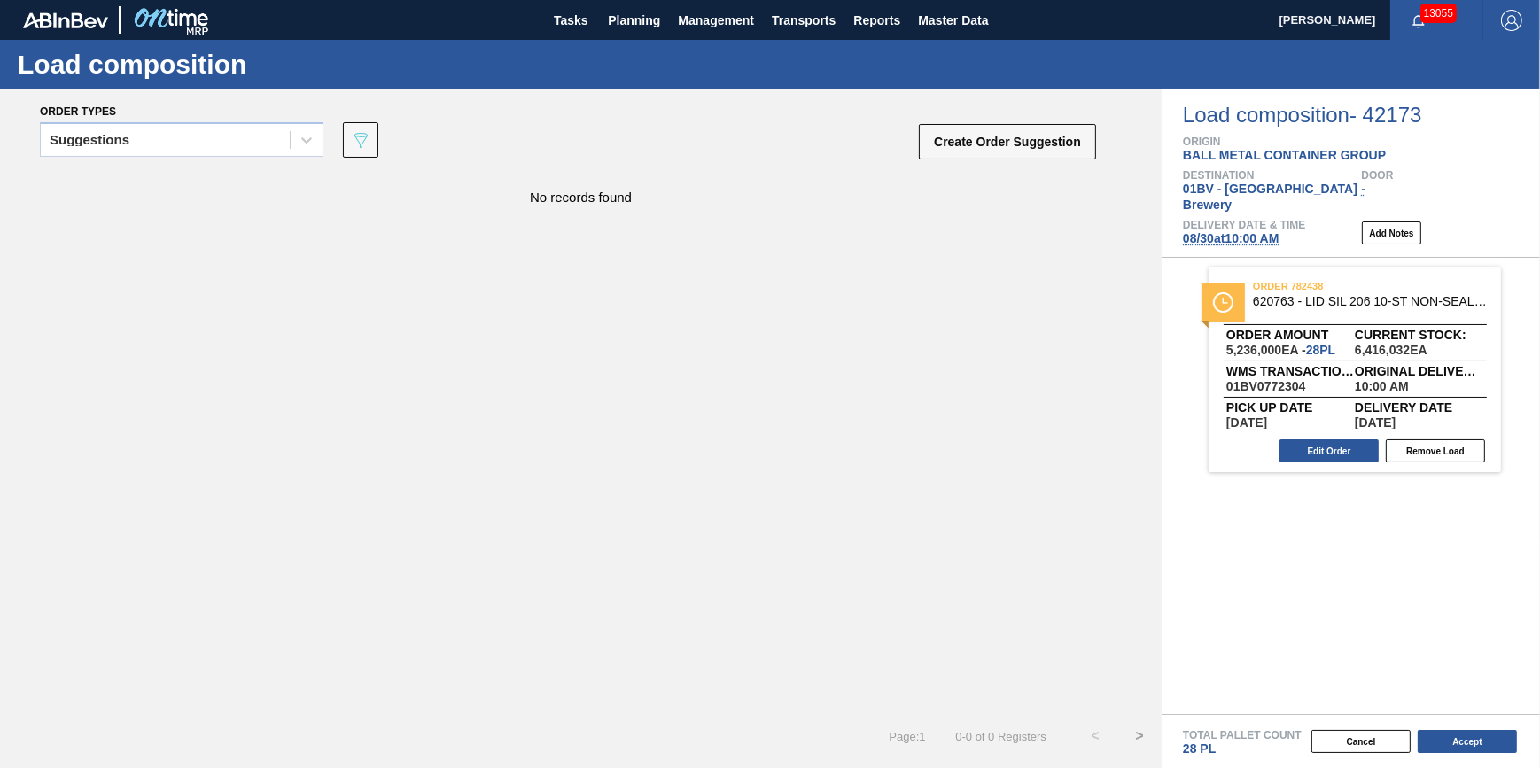
click at [1452, 750] on button "Accept" at bounding box center [1467, 741] width 99 height 23
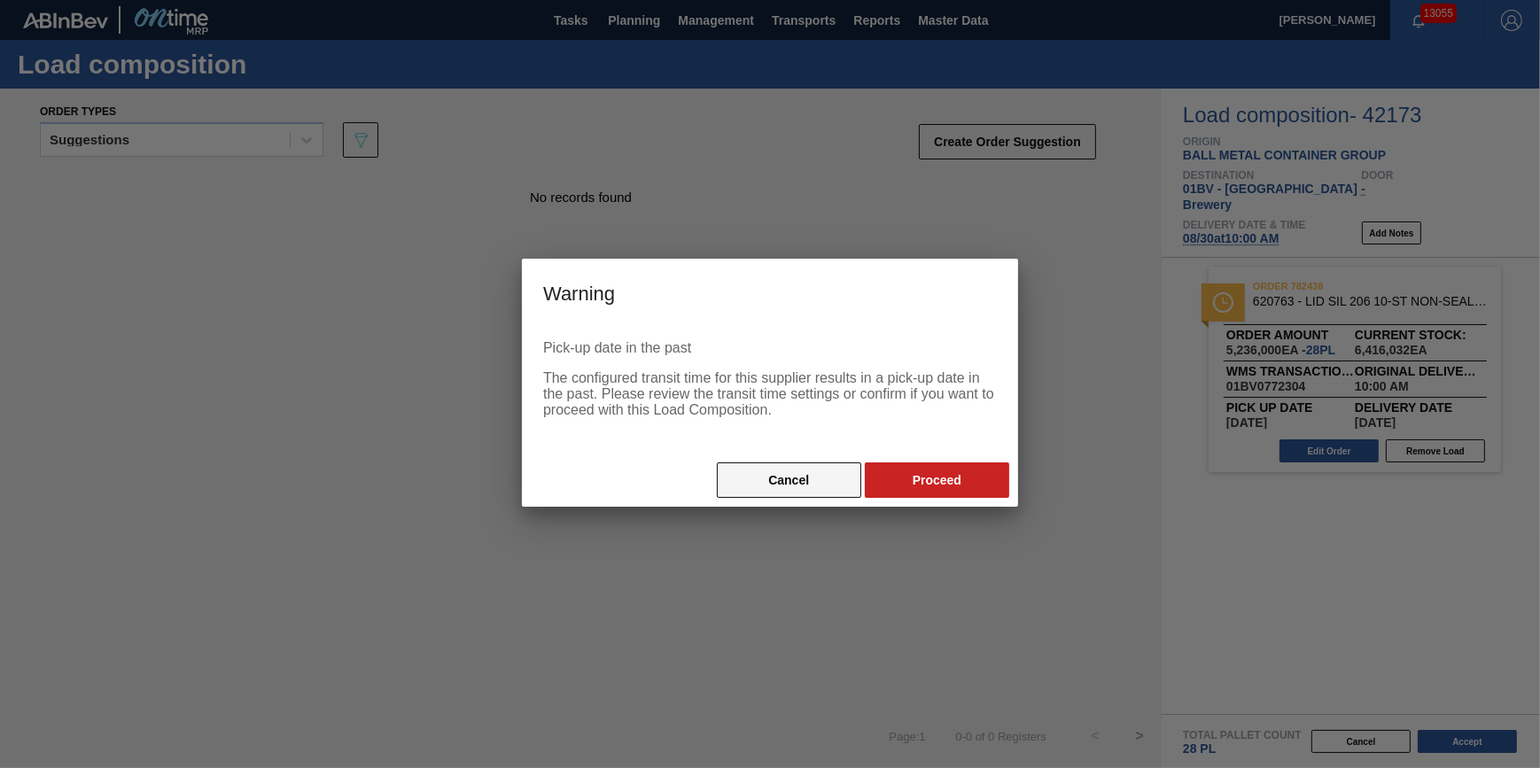
click at [780, 483] on button "Cancel" at bounding box center [789, 480] width 144 height 35
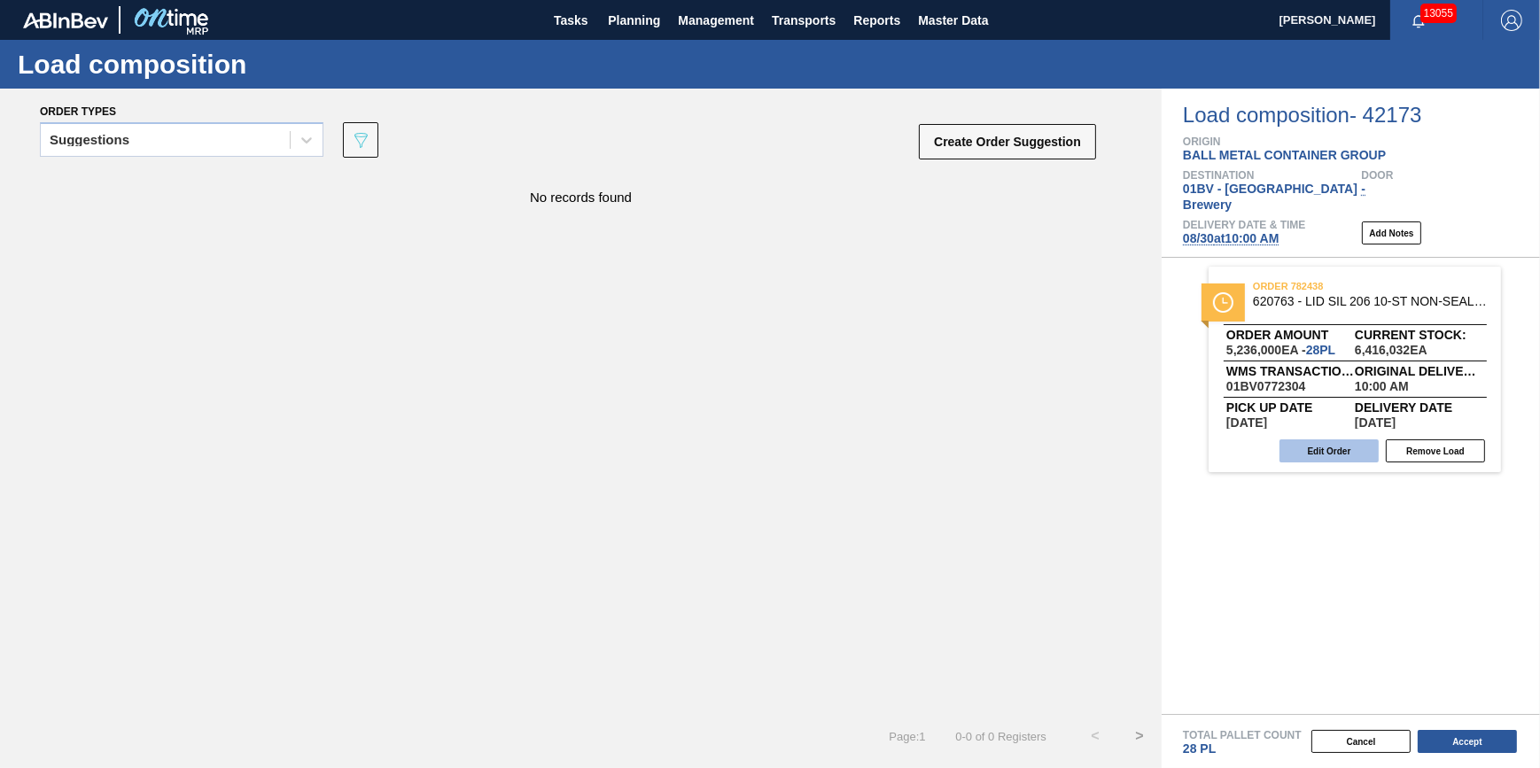
click at [1329, 445] on button "Edit Order" at bounding box center [1329, 451] width 99 height 23
click at [1310, 440] on button "Edit Order" at bounding box center [1329, 451] width 99 height 23
click at [1337, 440] on button "Edit Order" at bounding box center [1329, 451] width 99 height 23
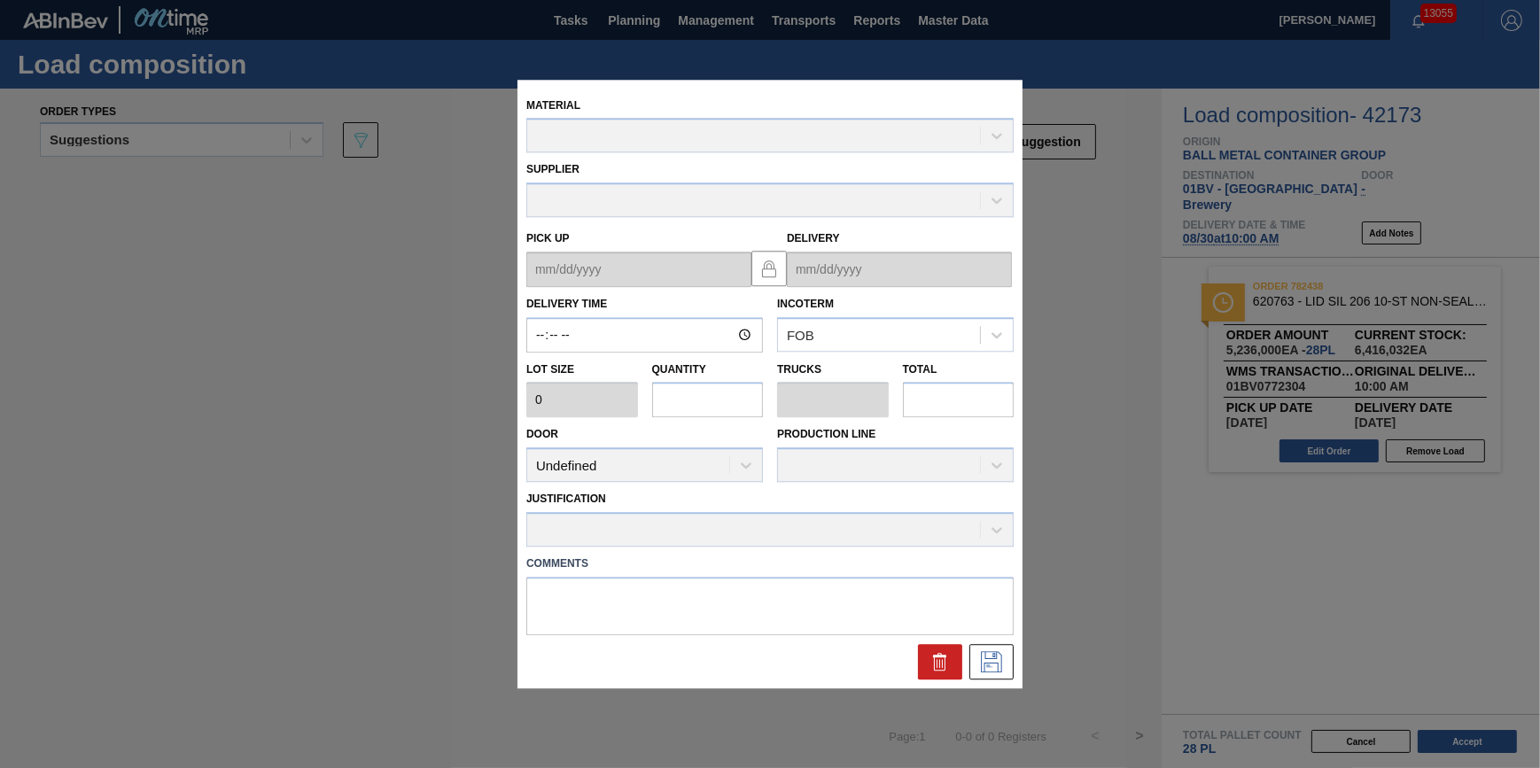
type input "10:00:00"
type input "187,000"
type input "28"
type input "1"
type input "5,236,000"
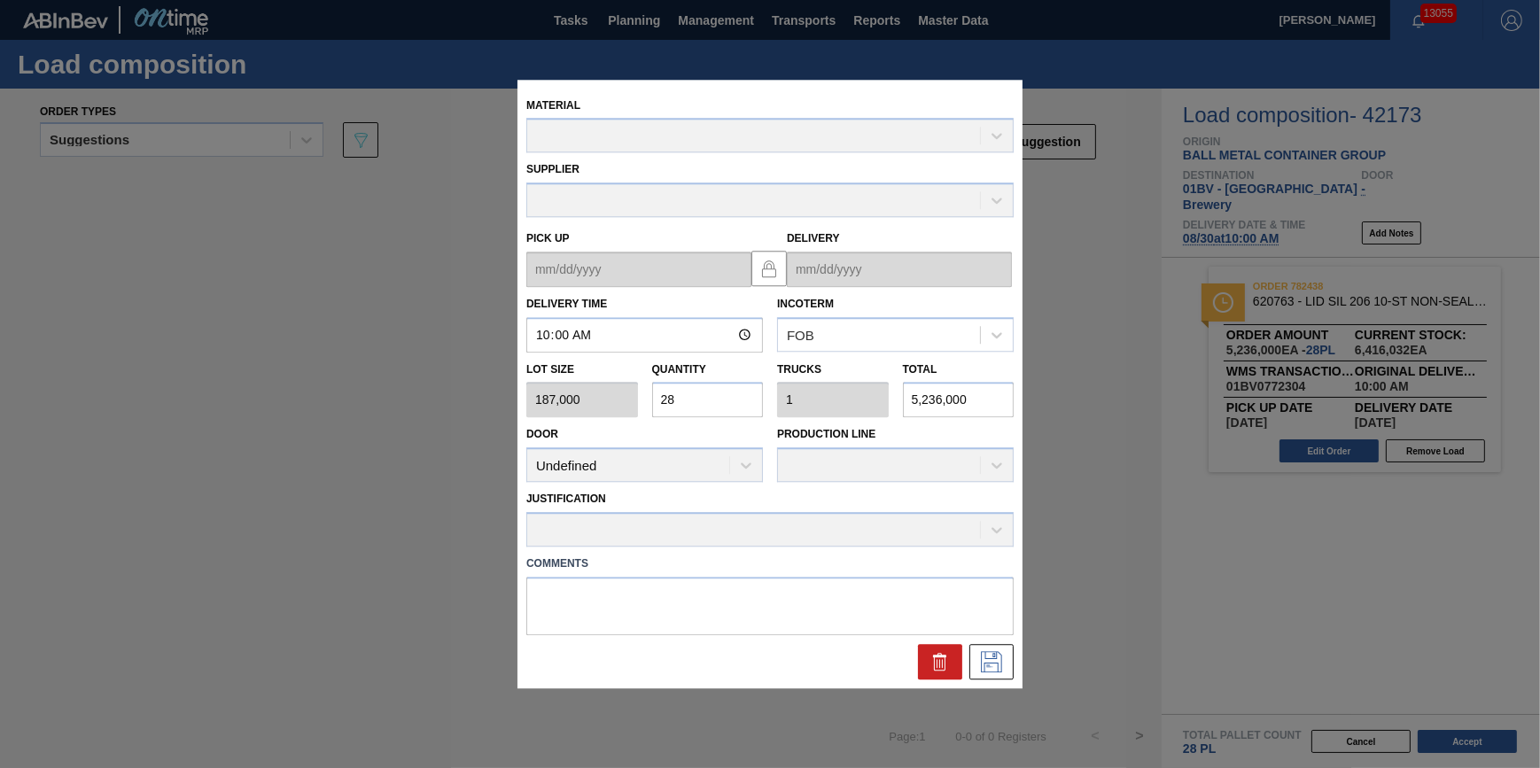
type up "[DATE]"
type input "[DATE]"
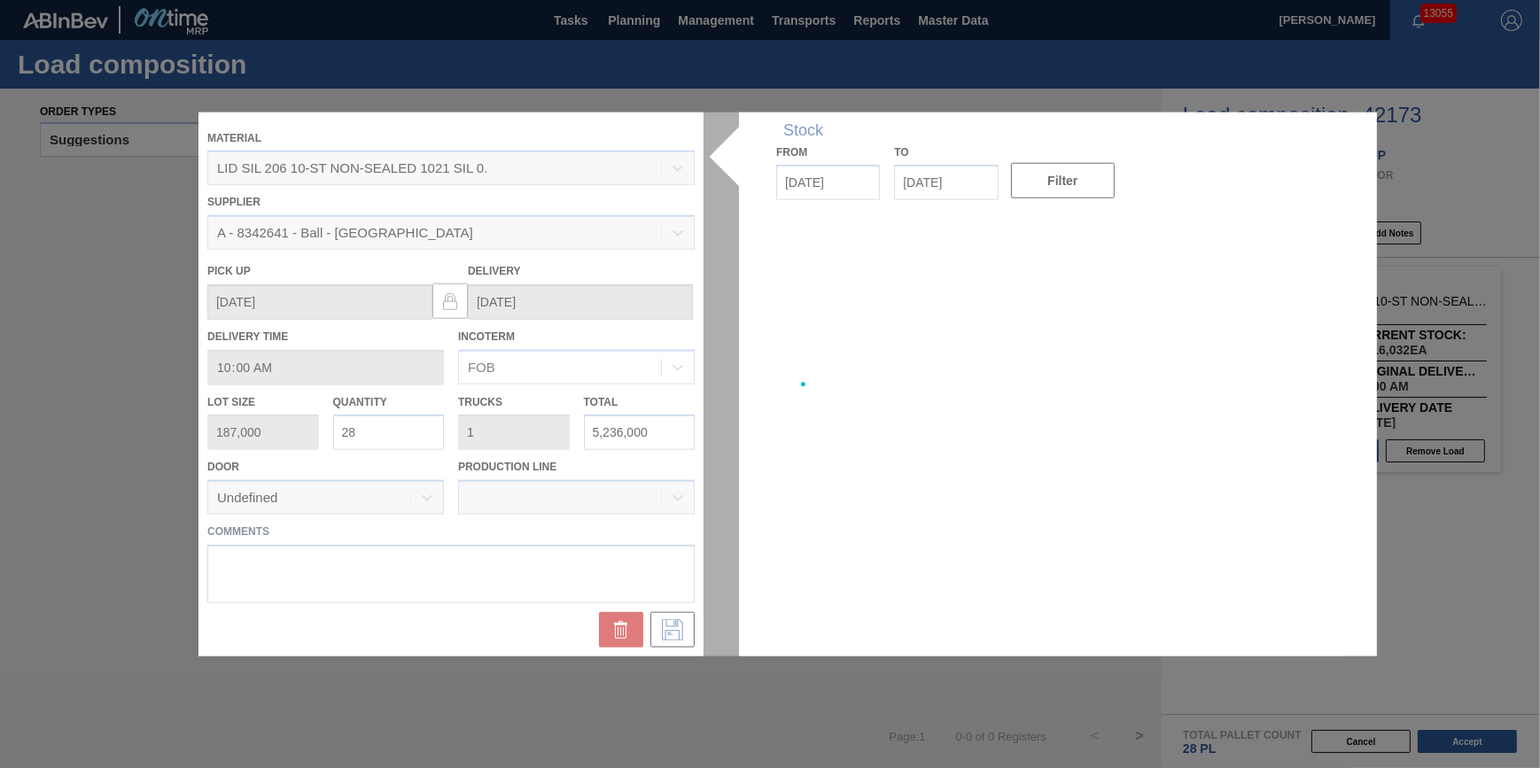
click at [1157, 529] on div at bounding box center [770, 384] width 1143 height 545
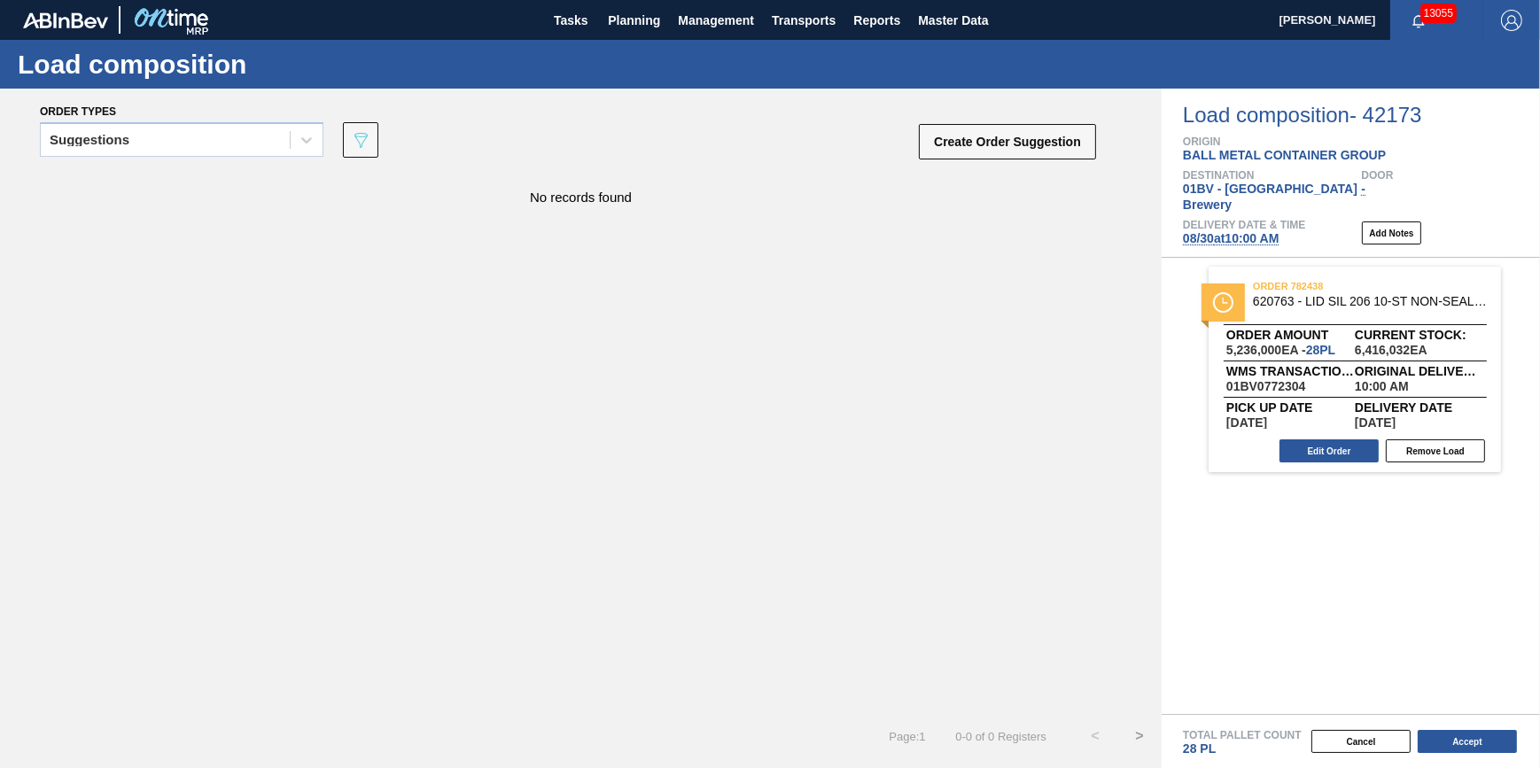
click at [1235, 231] on span "[DATE] 10:00 AM" at bounding box center [1231, 238] width 96 height 14
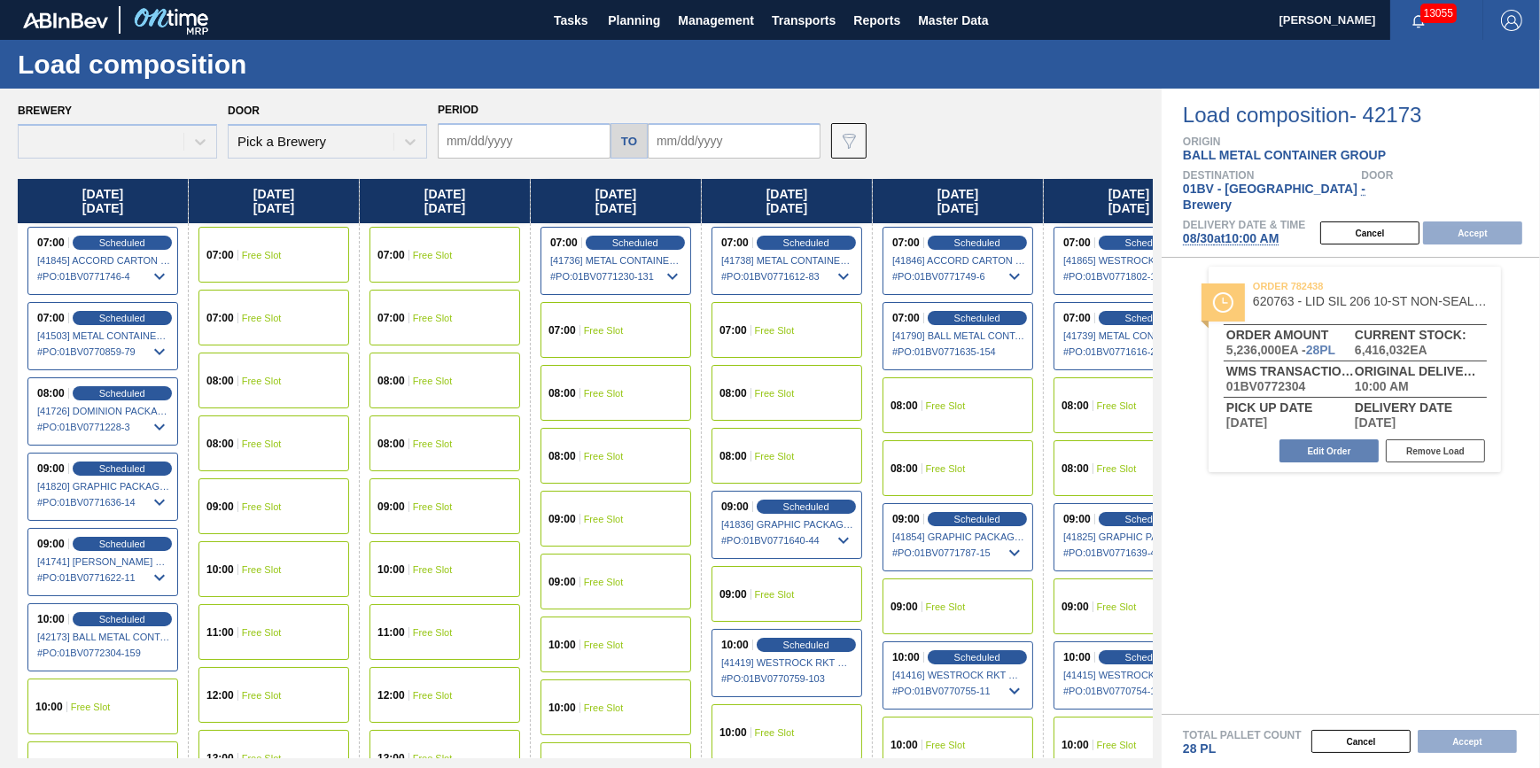
type input "[DATE]"
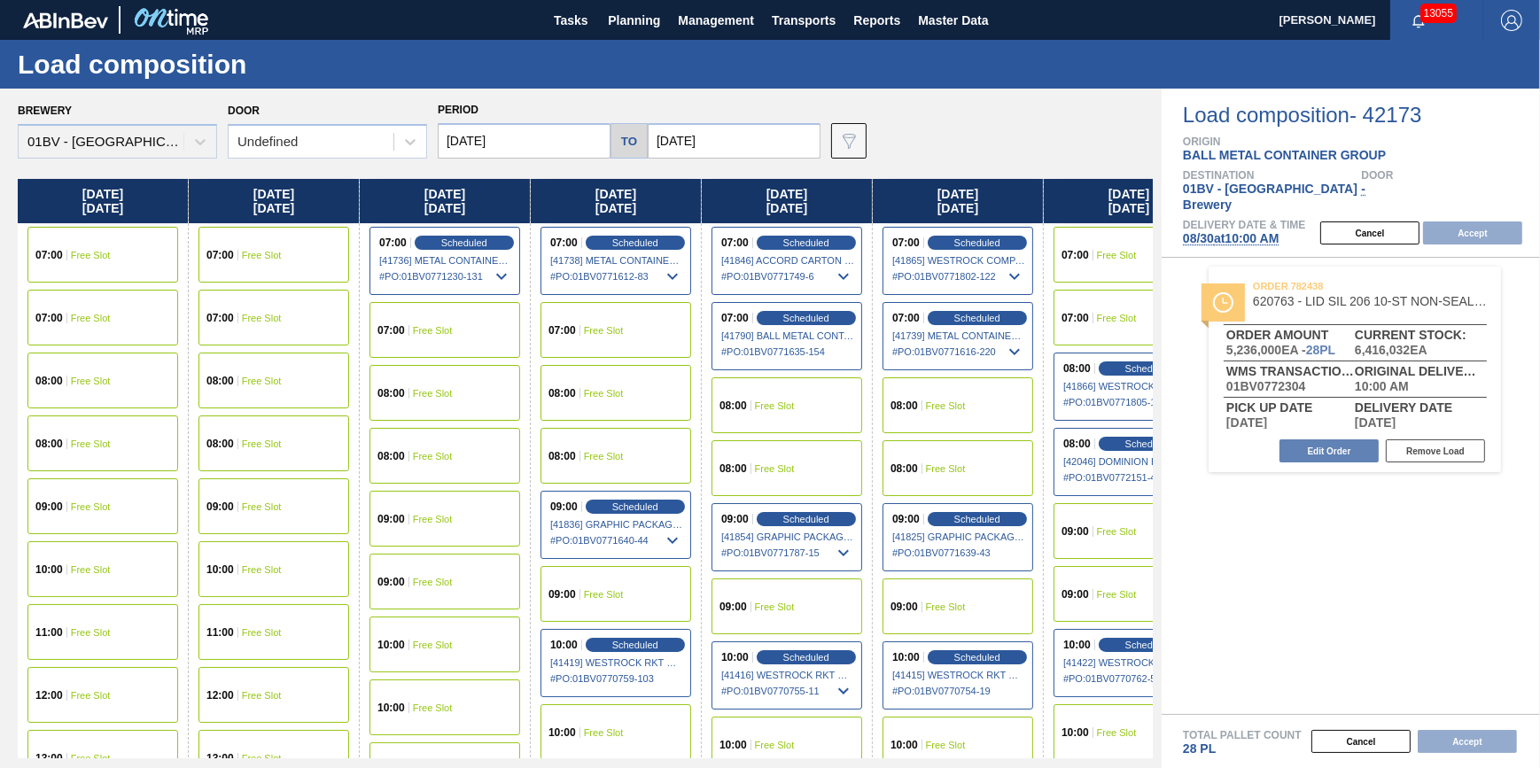
click at [253, 567] on span "Free Slot" at bounding box center [262, 570] width 40 height 11
click at [1473, 222] on button "Accept" at bounding box center [1472, 233] width 99 height 23
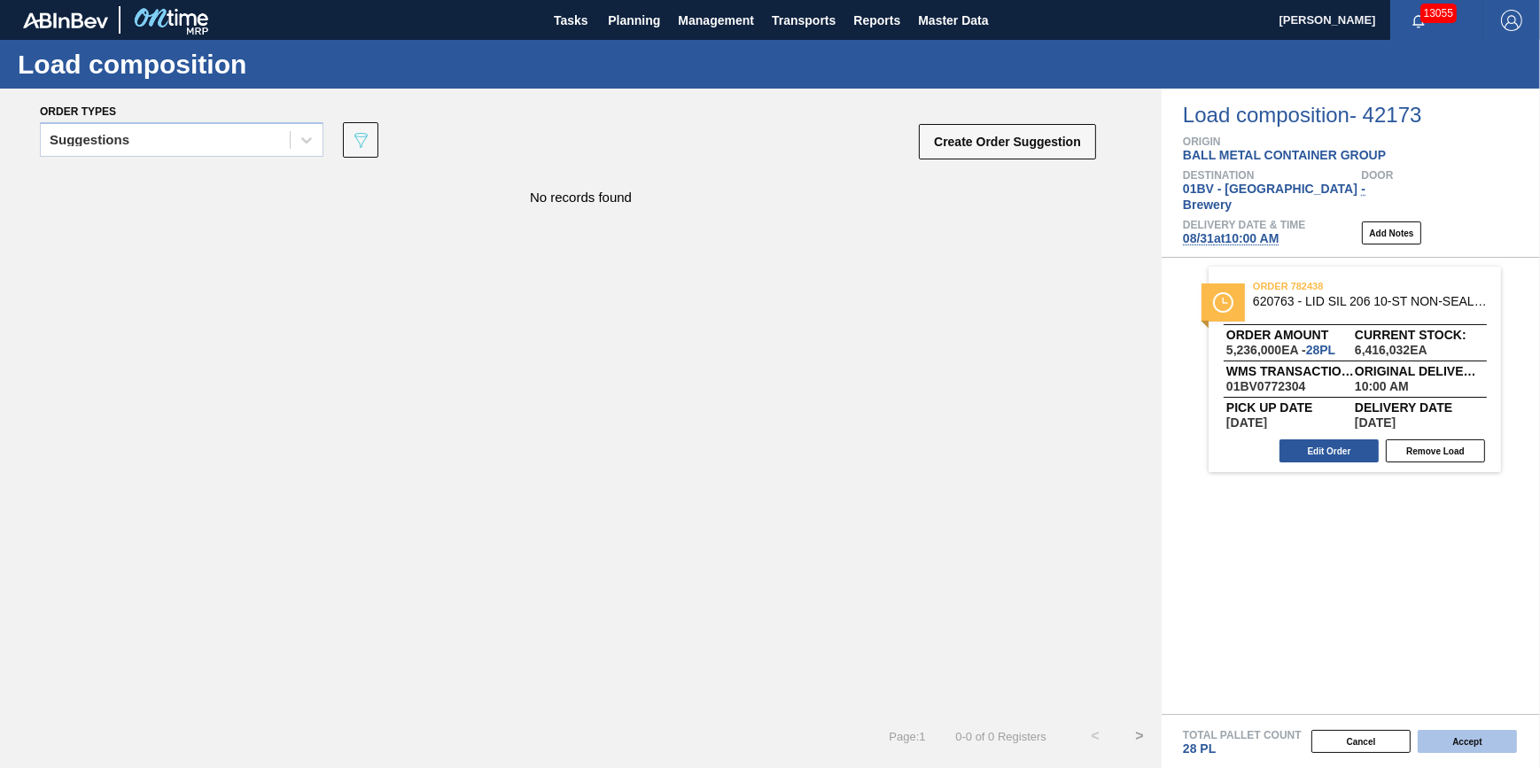
click at [1461, 739] on button "Accept" at bounding box center [1467, 741] width 99 height 23
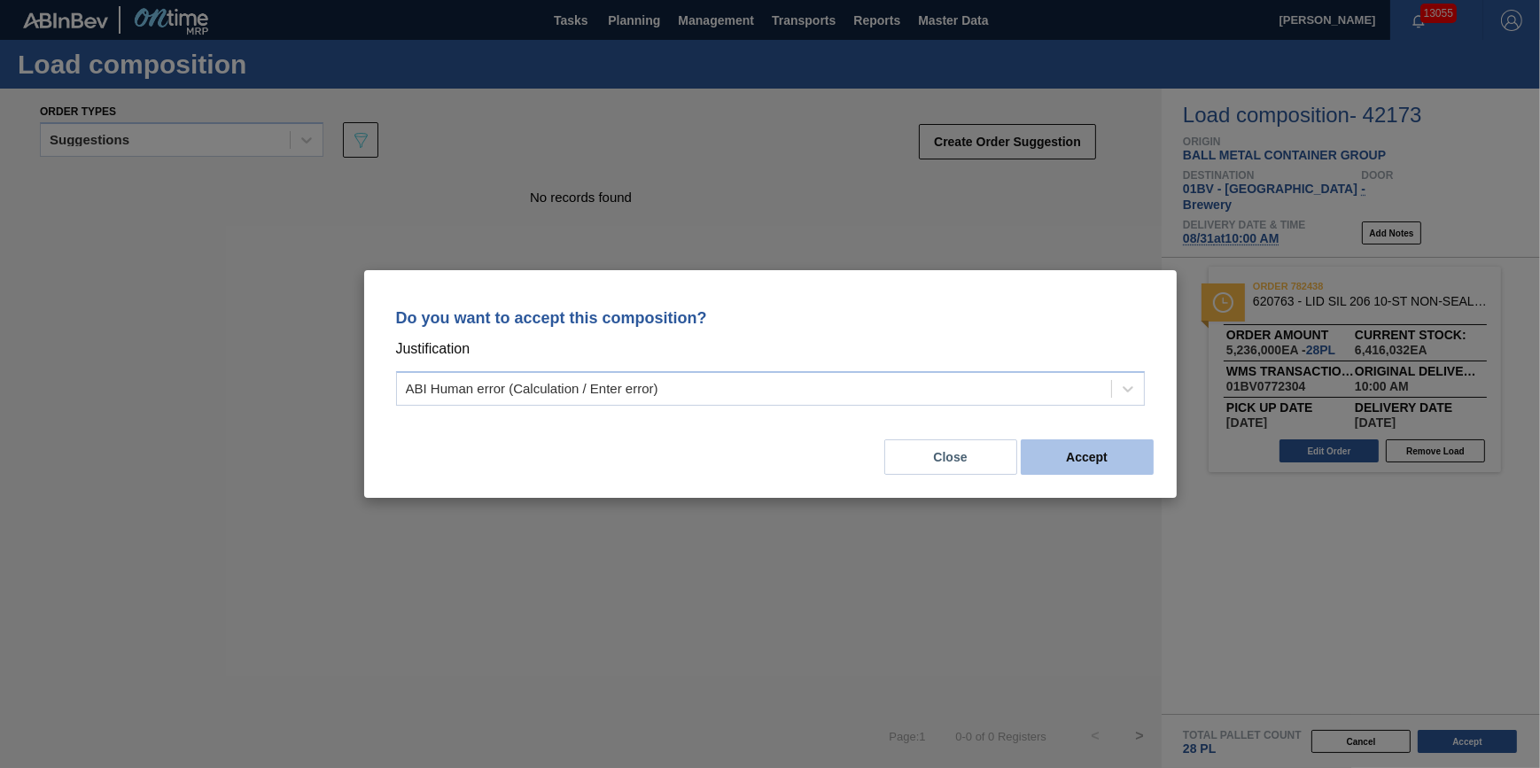
click at [1108, 461] on button "Accept" at bounding box center [1087, 457] width 133 height 35
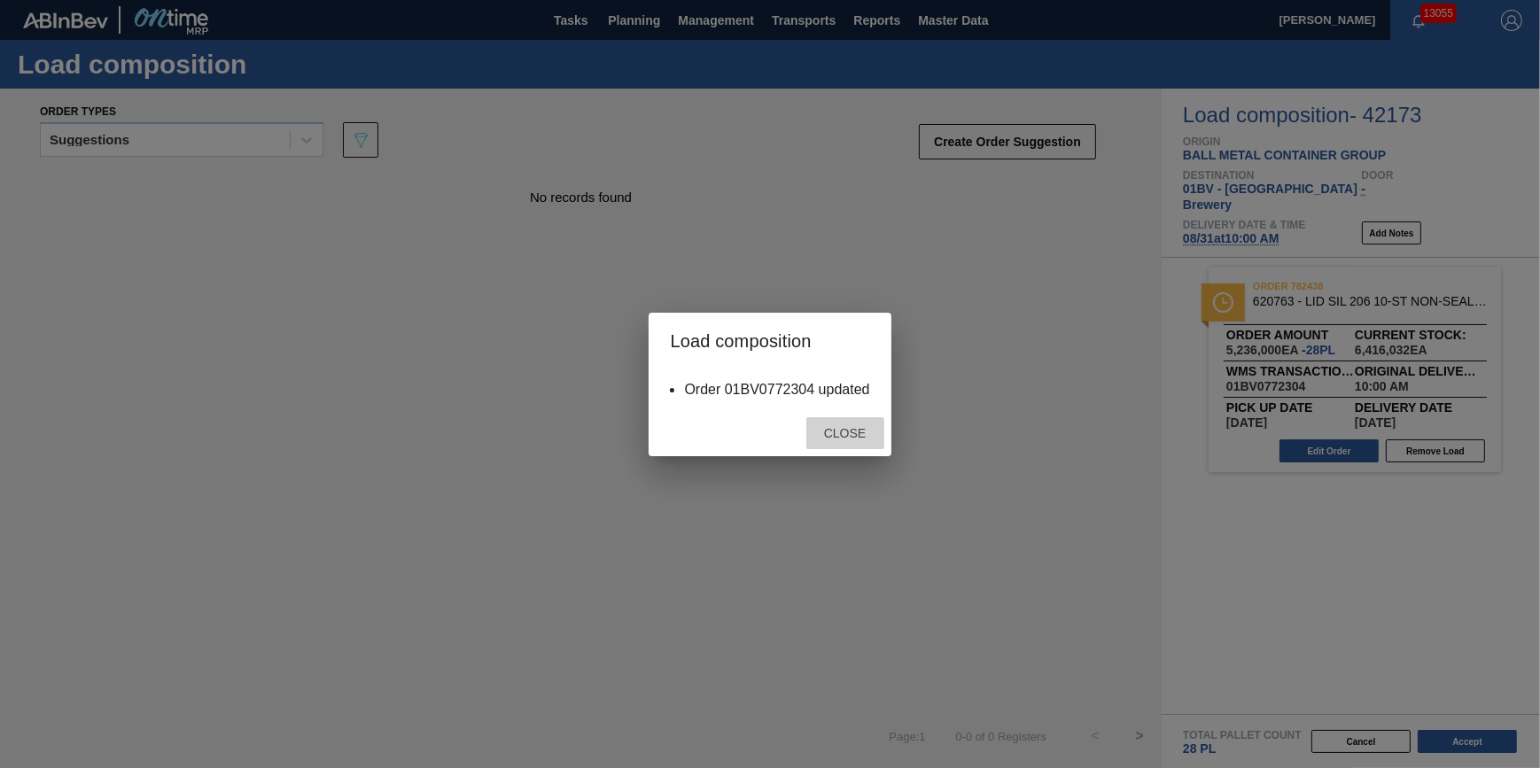
click at [850, 437] on span "Close" at bounding box center [845, 433] width 70 height 14
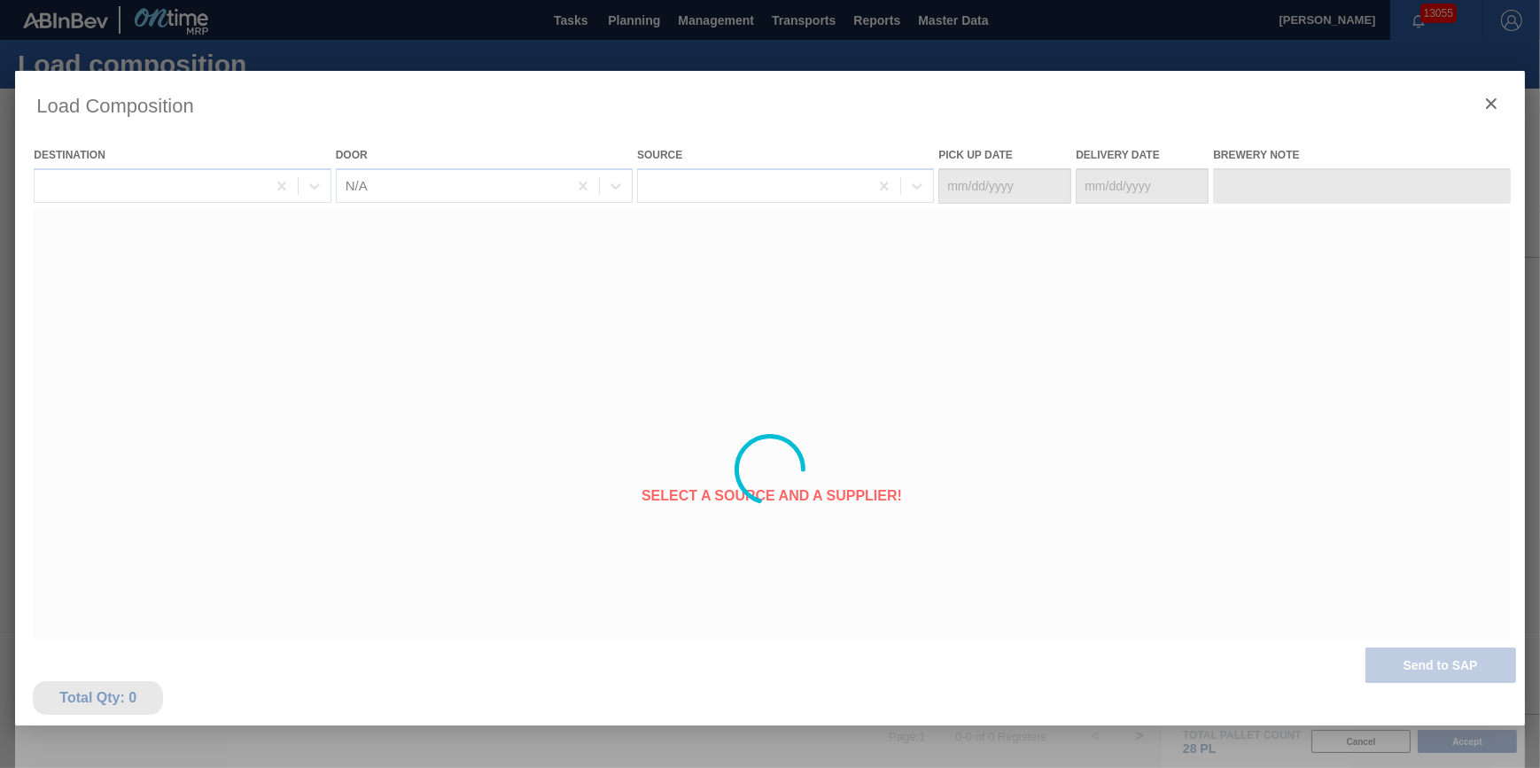
type Date "[DATE]"
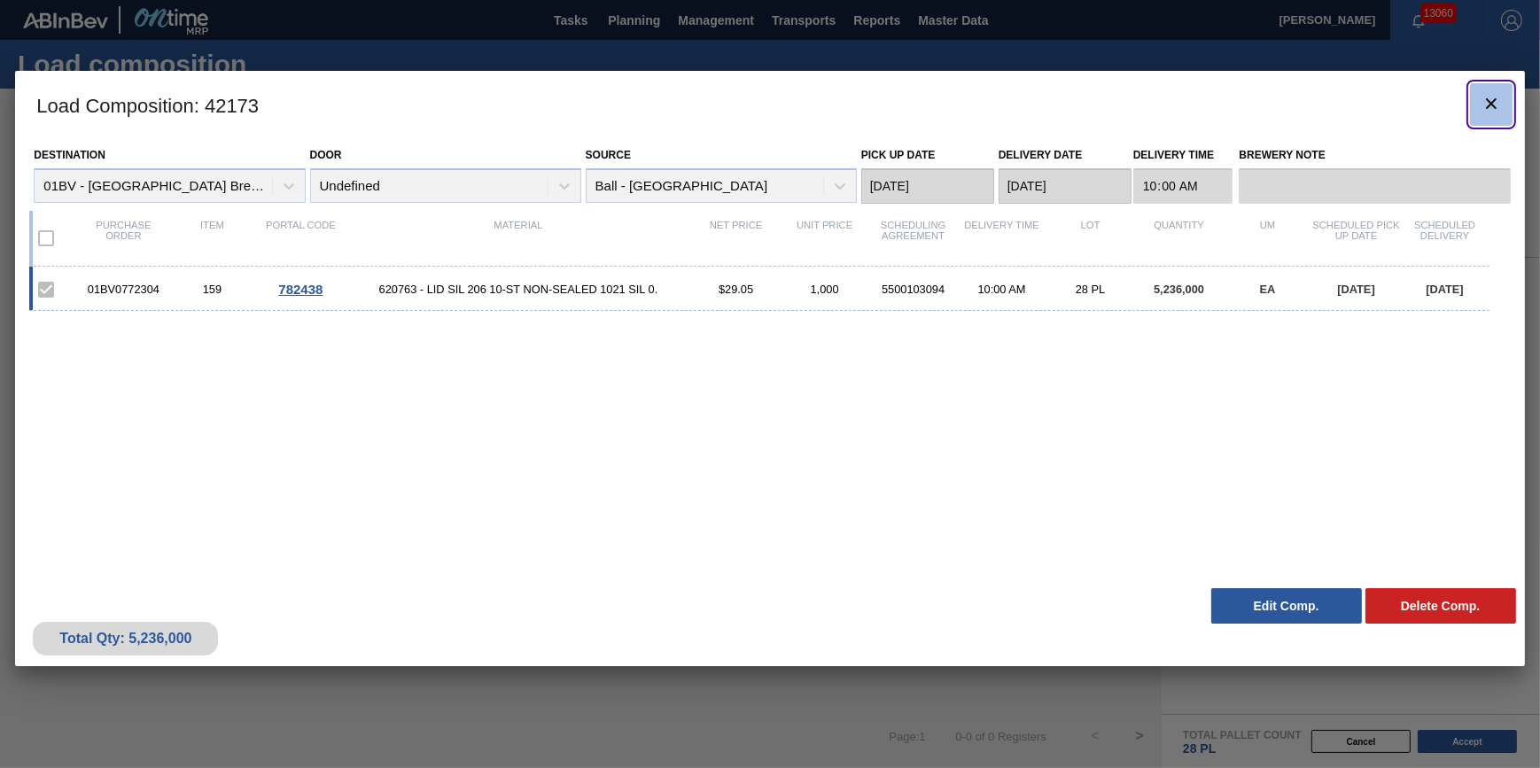
click at [1494, 87] on button "botão de ícone" at bounding box center [1491, 104] width 43 height 43
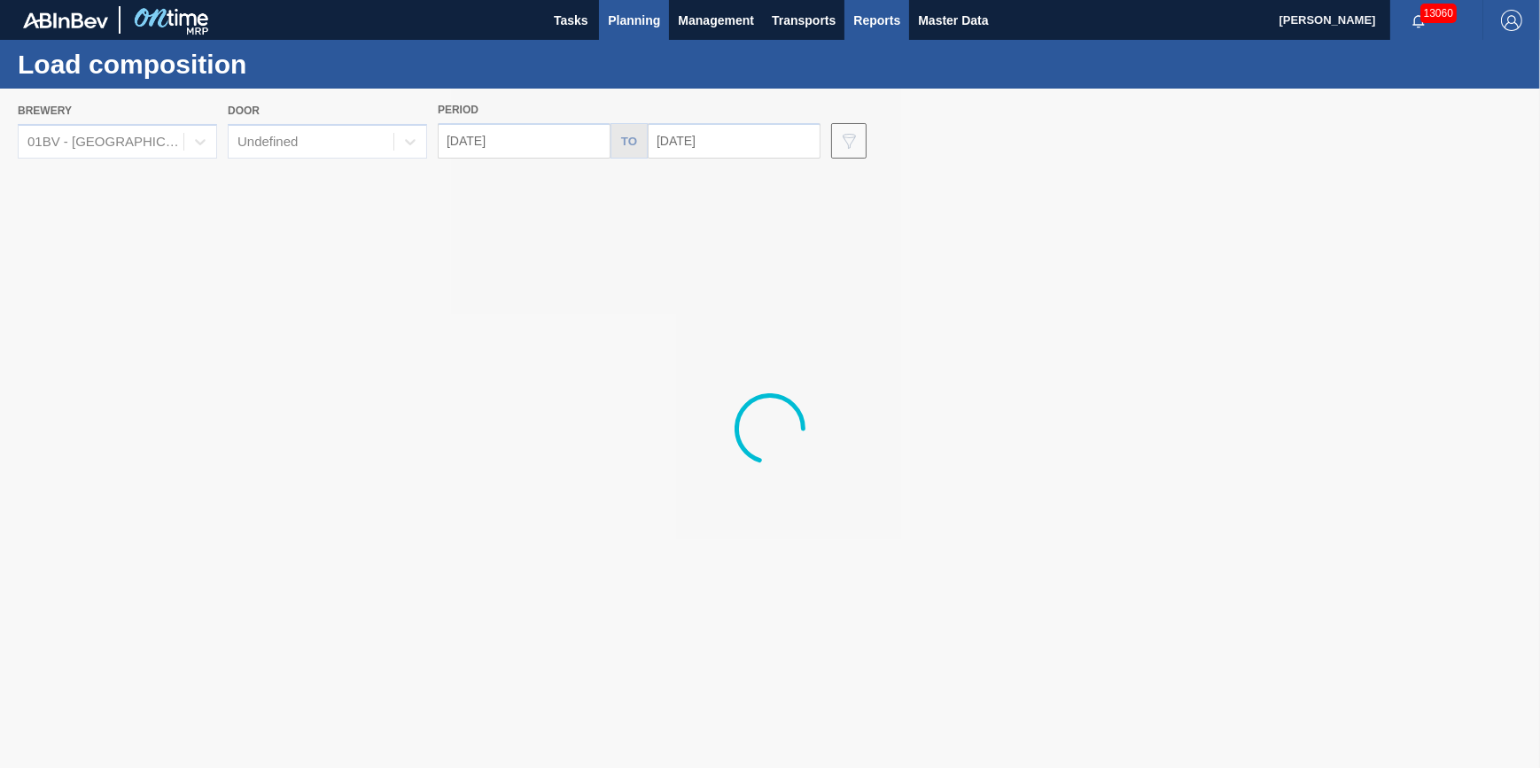
click at [861, 16] on span "Reports" at bounding box center [876, 20] width 47 height 21
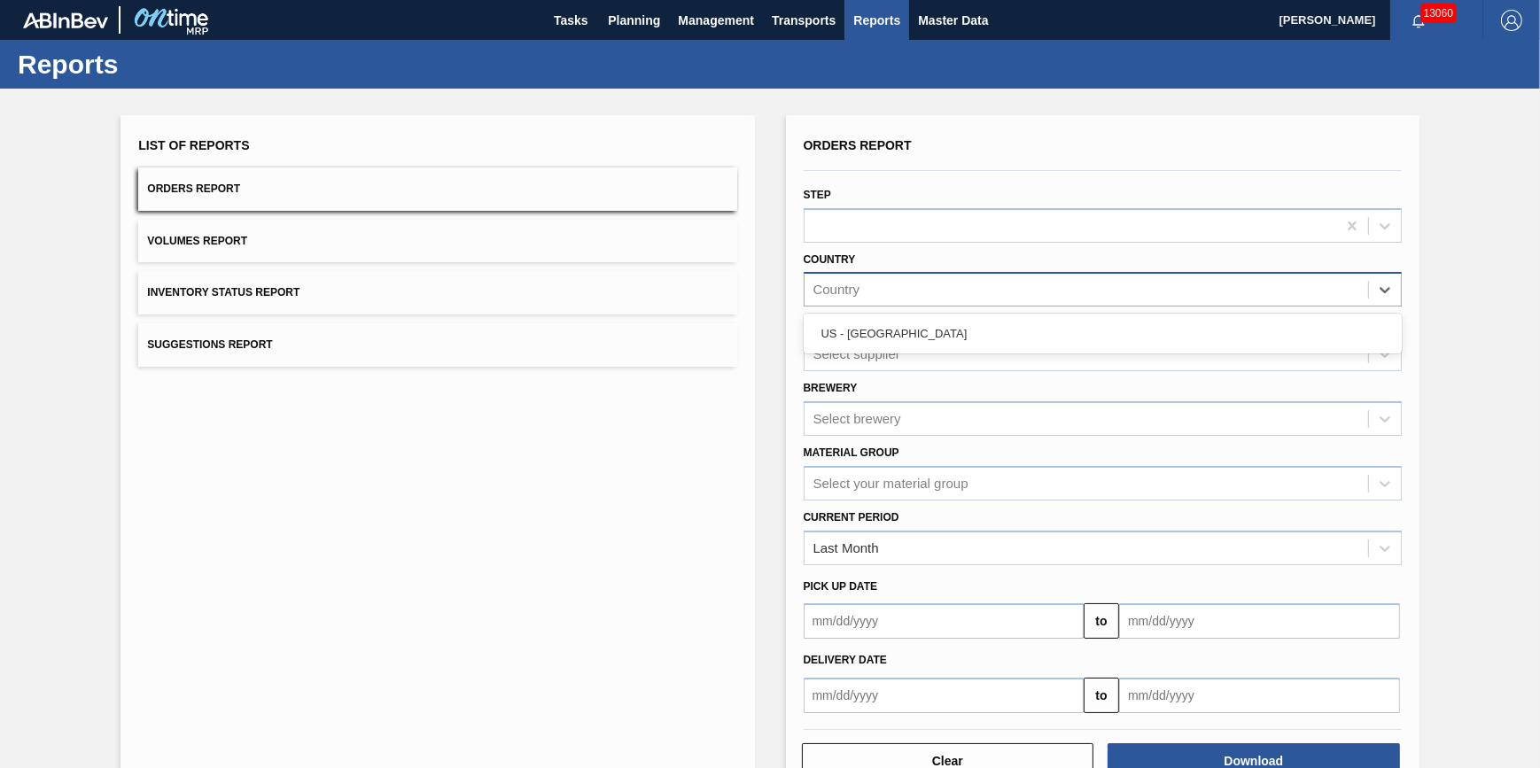
click at [922, 284] on div "Country" at bounding box center [1087, 290] width 564 height 26
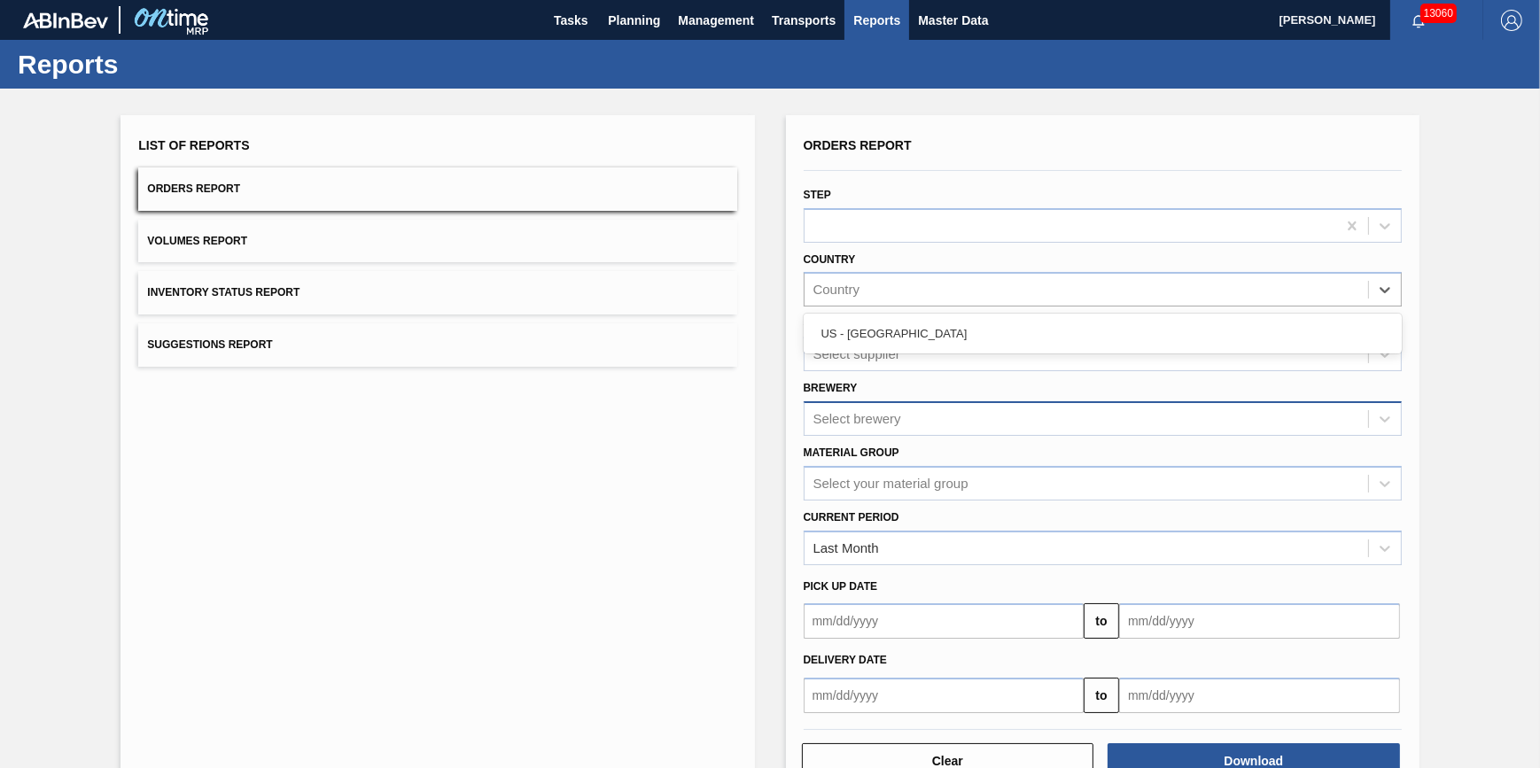
click at [885, 414] on div "Select brewery" at bounding box center [858, 418] width 88 height 15
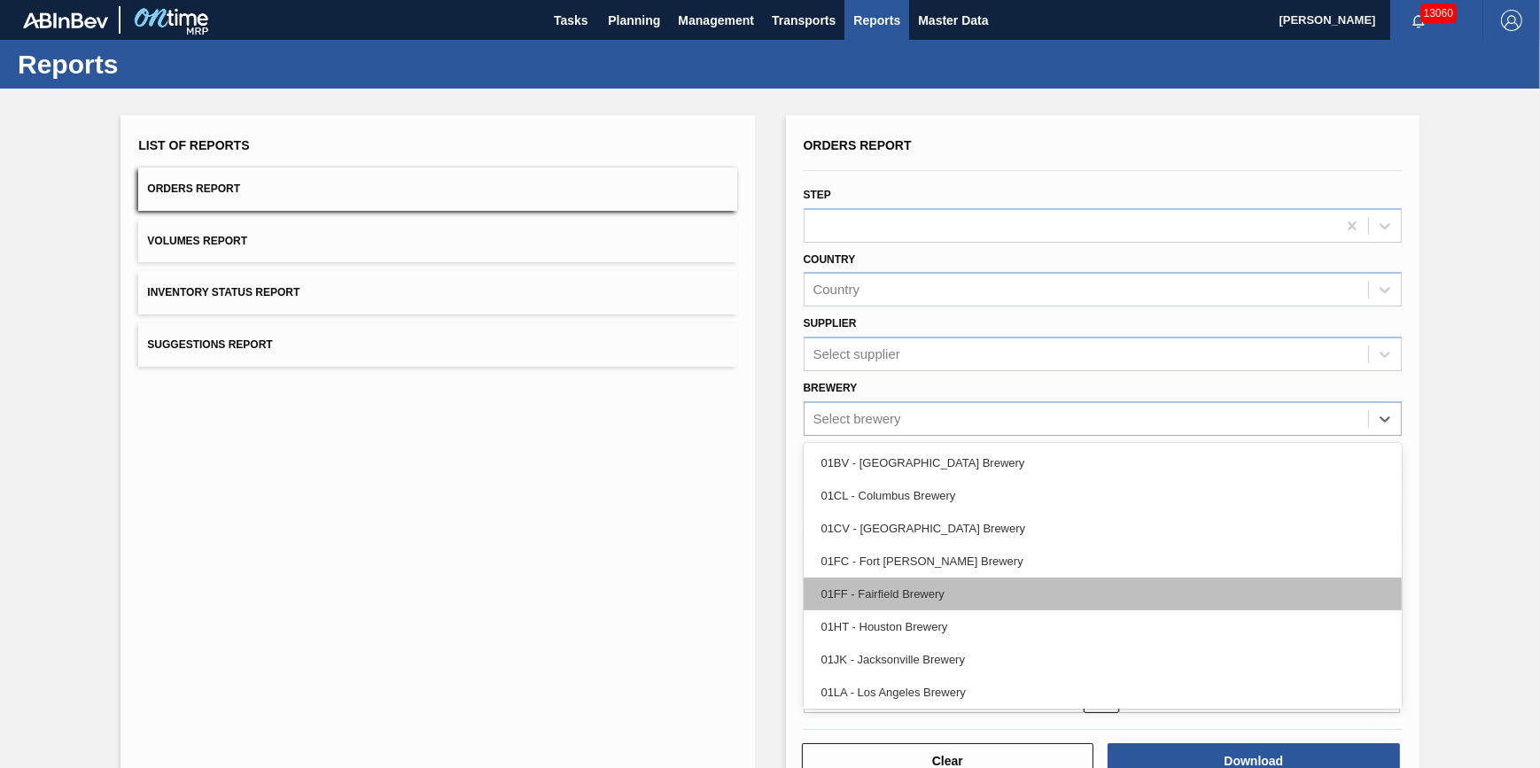
click at [899, 596] on div "01FF - Fairfield Brewery" at bounding box center [1103, 594] width 598 height 33
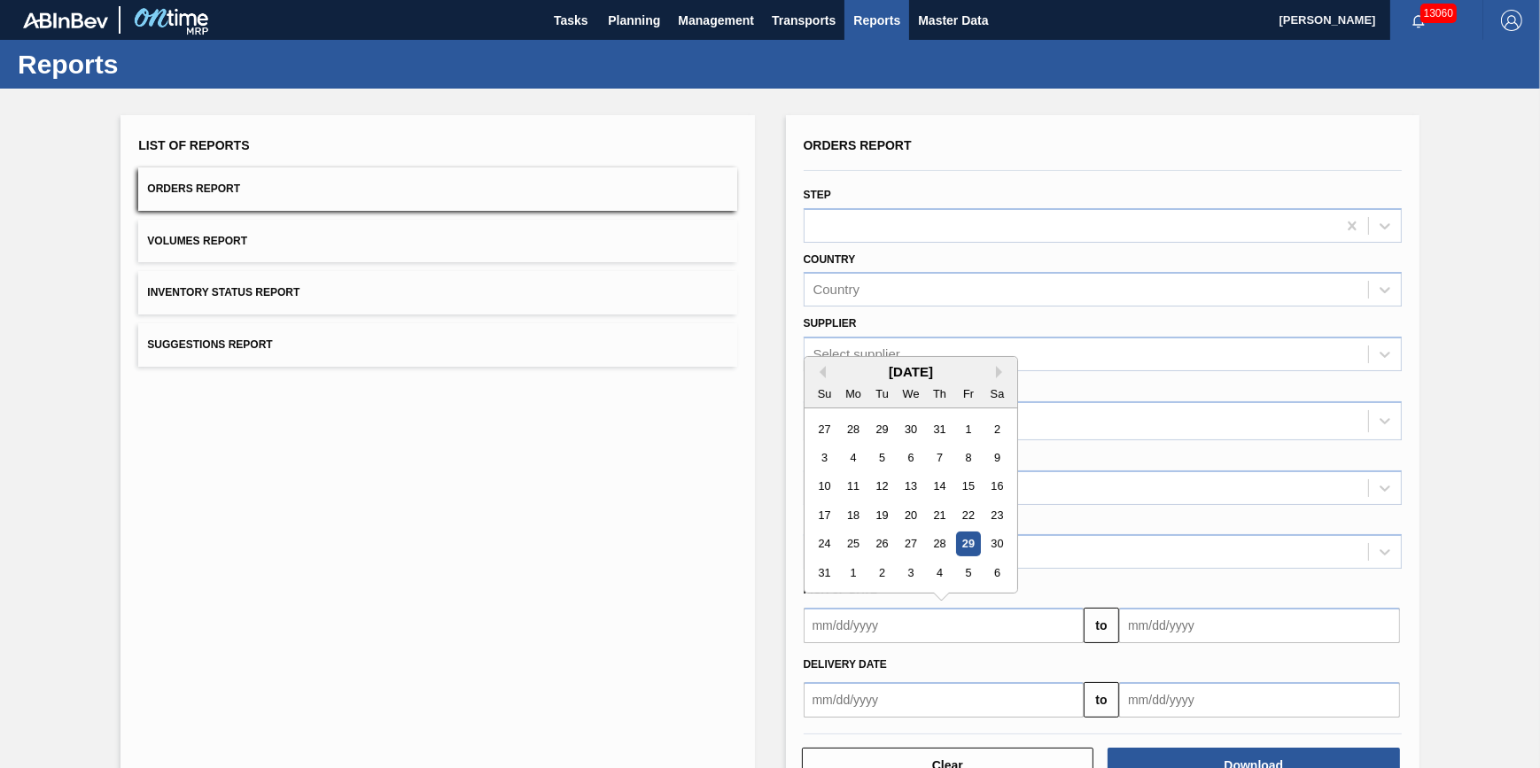
click at [981, 627] on input "text" at bounding box center [944, 625] width 281 height 35
click at [911, 643] on input "text" at bounding box center [944, 625] width 281 height 35
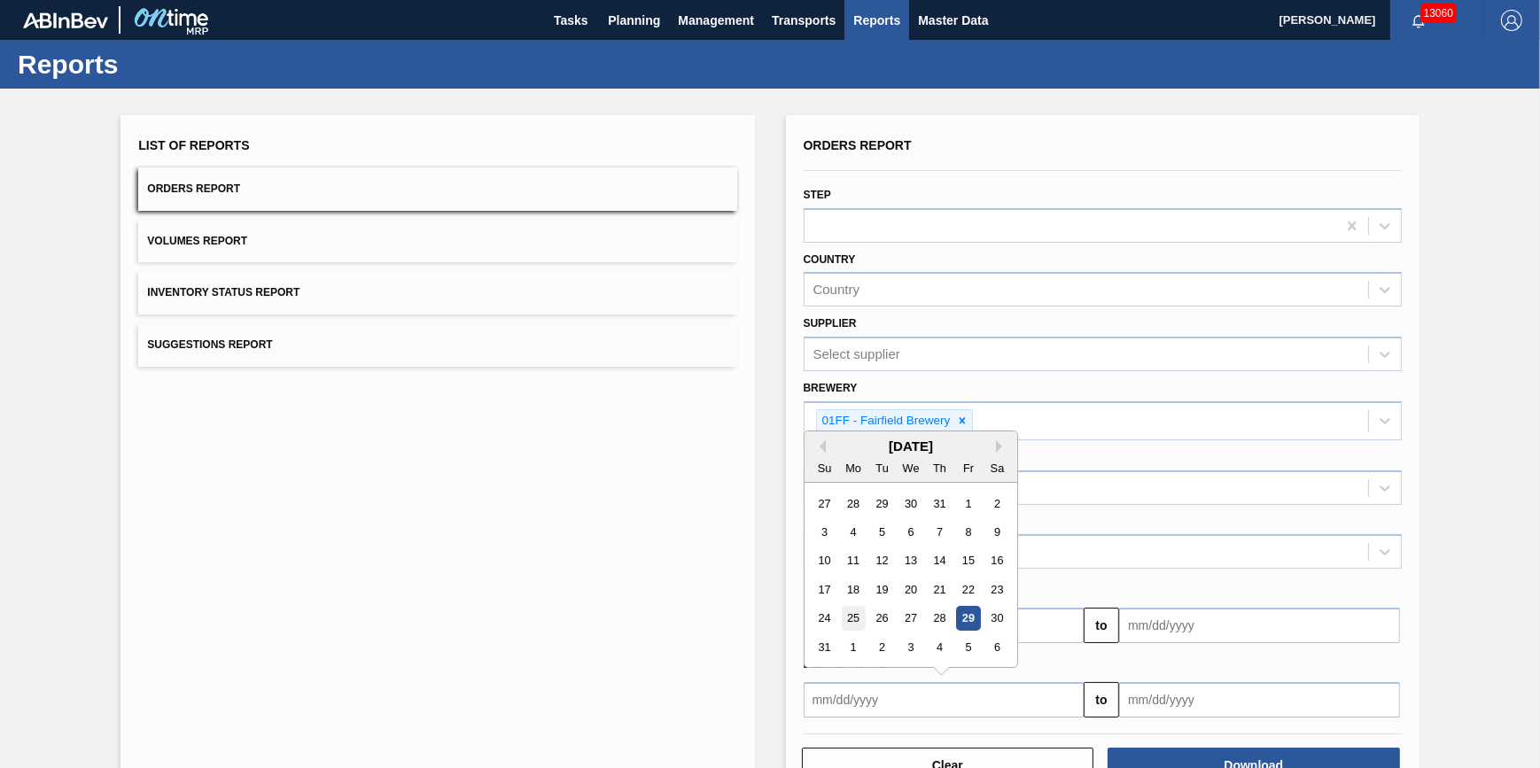
click at [852, 618] on div "25" at bounding box center [853, 619] width 24 height 24
type input "08/25/2025"
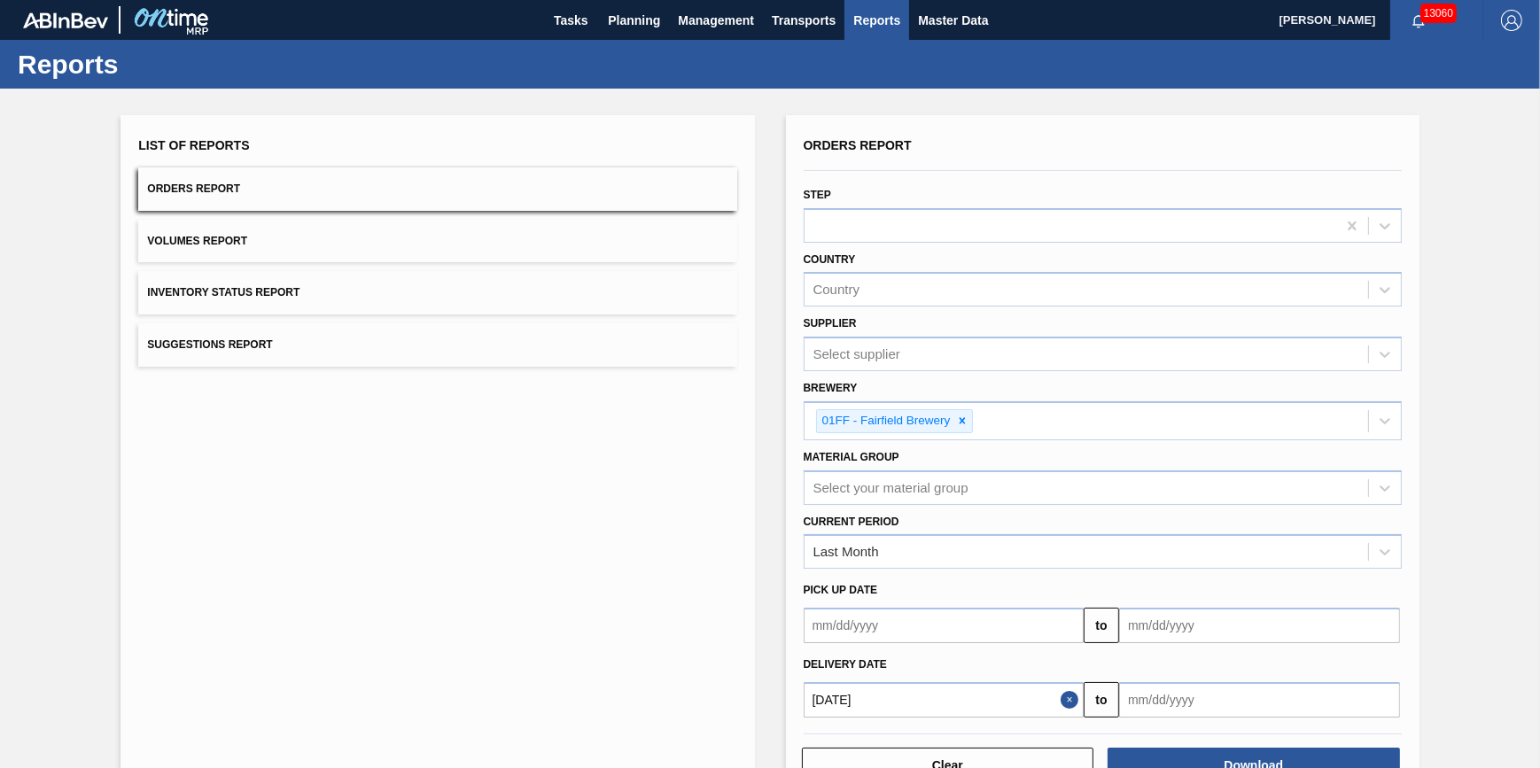
click at [1188, 674] on div "Delivery Date" at bounding box center [1103, 665] width 612 height 26
click at [1188, 643] on input "text" at bounding box center [1259, 625] width 281 height 35
click at [1143, 646] on div "31" at bounding box center [1140, 647] width 24 height 24
type input "[DATE]"
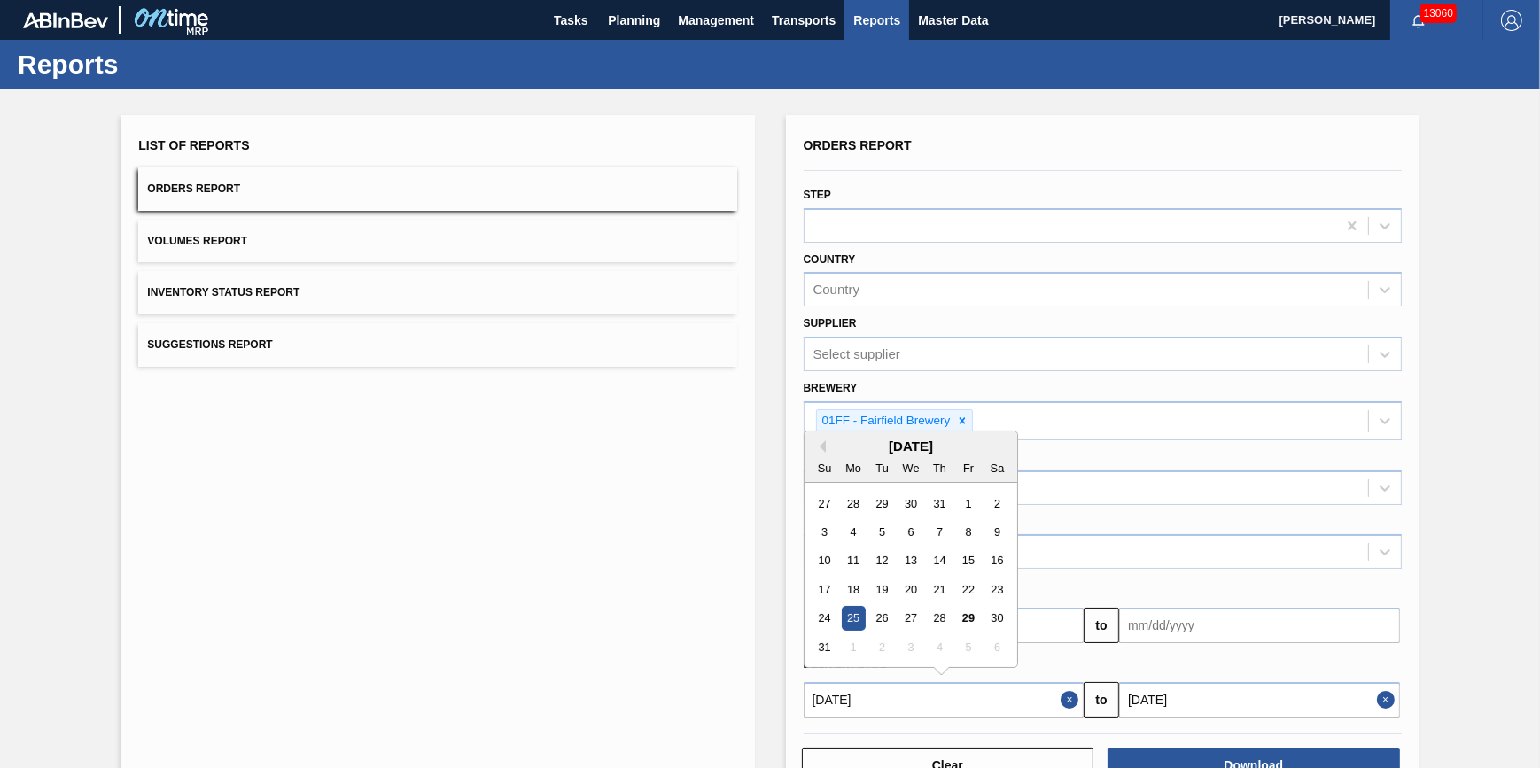
click at [1007, 699] on input "08/25/2025" at bounding box center [944, 699] width 281 height 35
click at [975, 492] on div "1" at bounding box center [968, 504] width 24 height 24
type input "08/01/2025"
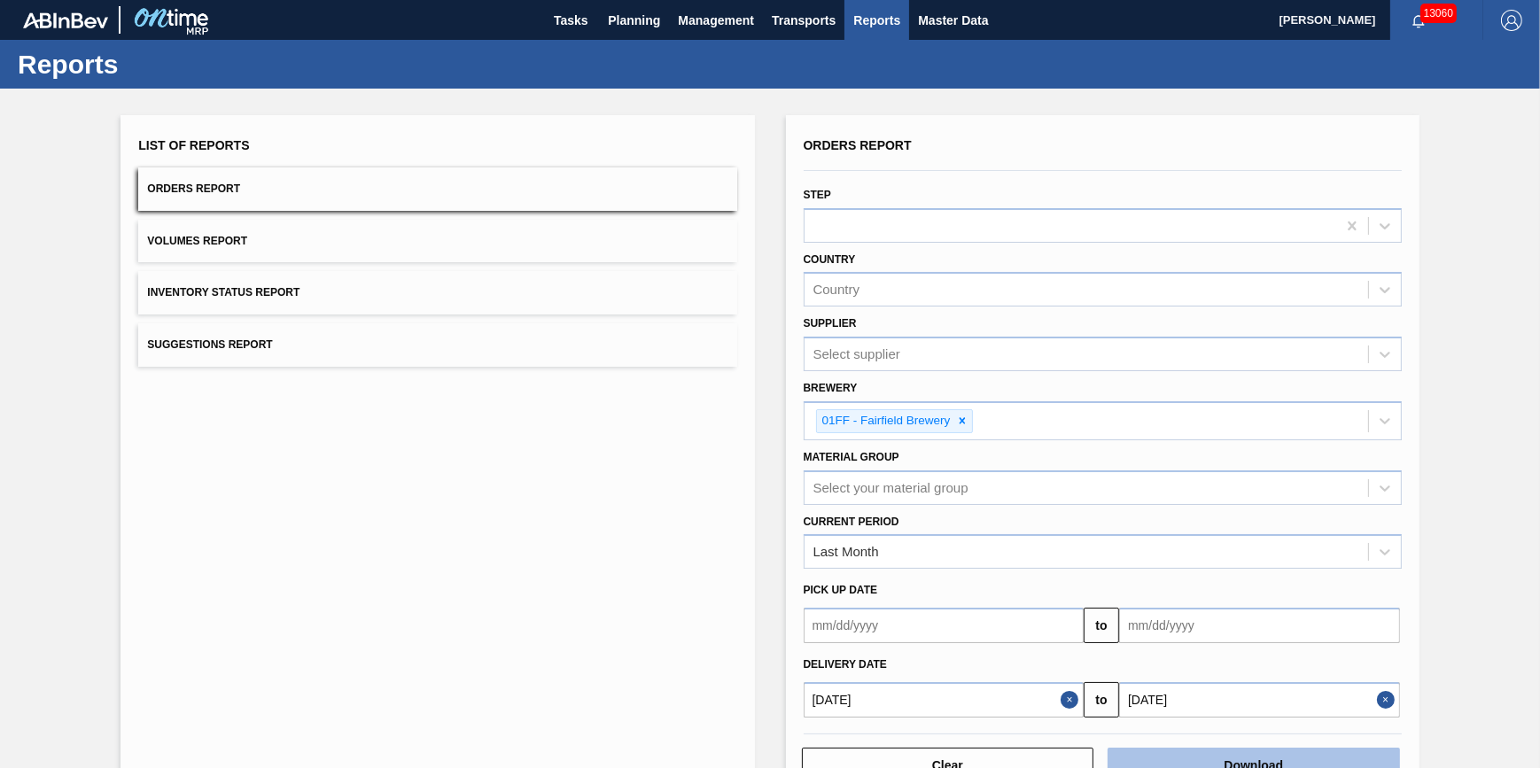
click at [1178, 758] on button "Download" at bounding box center [1254, 765] width 292 height 35
